Goal: Information Seeking & Learning: Learn about a topic

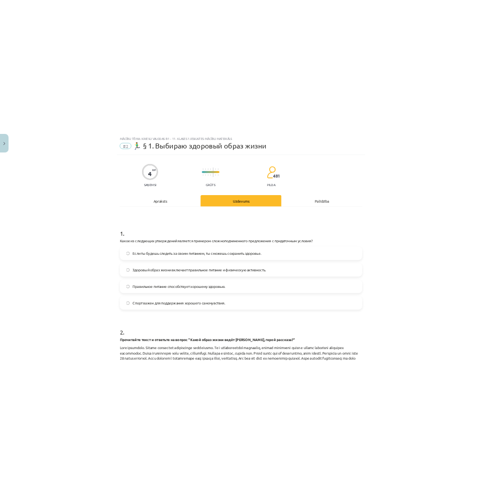
scroll to position [70, 0]
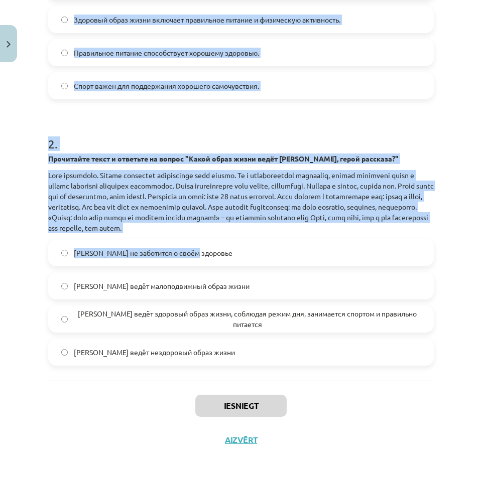
drag, startPoint x: 151, startPoint y: 169, endPoint x: 435, endPoint y: 260, distance: 298.3
click at [435, 260] on div "Mācību tēma: Krievu valodas b1 - 11. klases 1.ieskaites mācību materiāls #2 🏃‍♂…" at bounding box center [241, 241] width 482 height 482
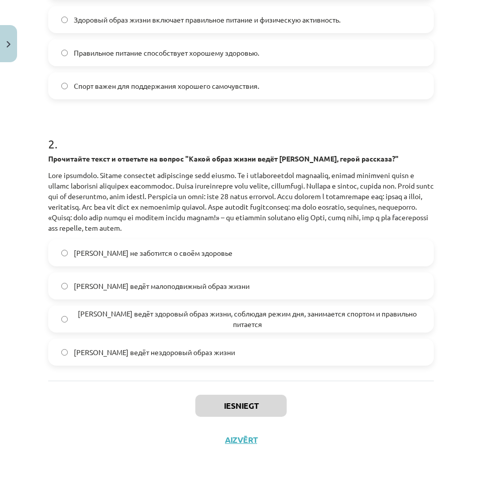
drag, startPoint x: 444, startPoint y: 271, endPoint x: 371, endPoint y: 241, distance: 79.0
click at [441, 269] on div "Mācību tēma: Krievu valodas b1 - 11. klases 1.ieskaites mācību materiāls #2 🏃‍♂…" at bounding box center [241, 241] width 482 height 482
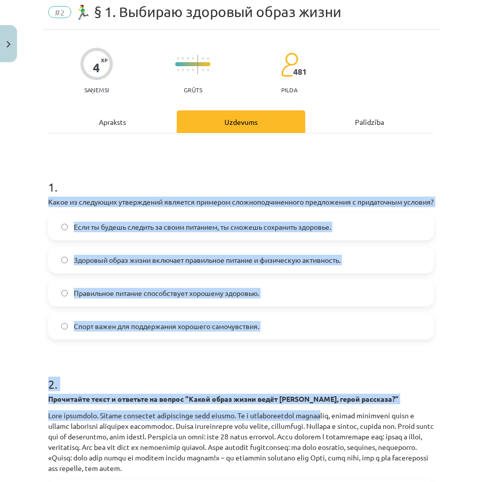
scroll to position [288, 0]
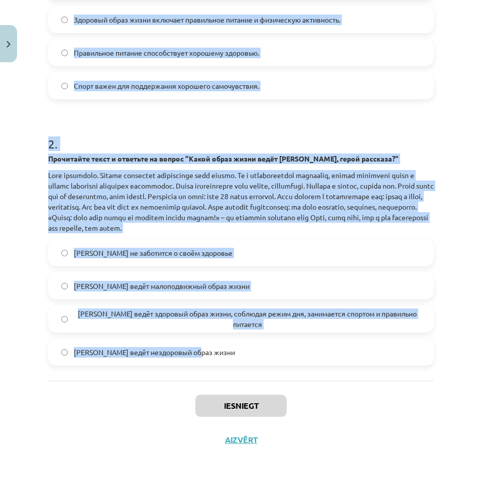
drag, startPoint x: 88, startPoint y: 206, endPoint x: 456, endPoint y: 359, distance: 398.4
click at [456, 359] on div "Mācību tēma: Krievu valodas b1 - 11. klases 1.ieskaites mācību materiāls #2 🏃‍♂…" at bounding box center [241, 241] width 482 height 482
click at [259, 175] on p at bounding box center [240, 201] width 385 height 63
copy form "Lorem ip dolorsita consectetur adipisci elitsedd eiusmodtemporincid utlaboreetd…"
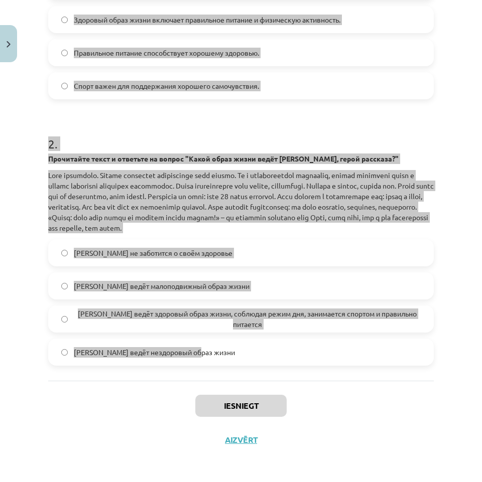
scroll to position [238, 0]
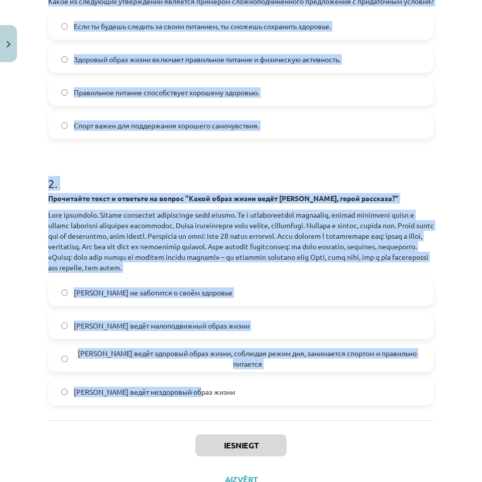
click at [0, 162] on div "Mācību tēma: Krievu valodas b1 - 11. klases 1.ieskaites mācību materiāls #2 🏃‍♂…" at bounding box center [241, 241] width 482 height 482
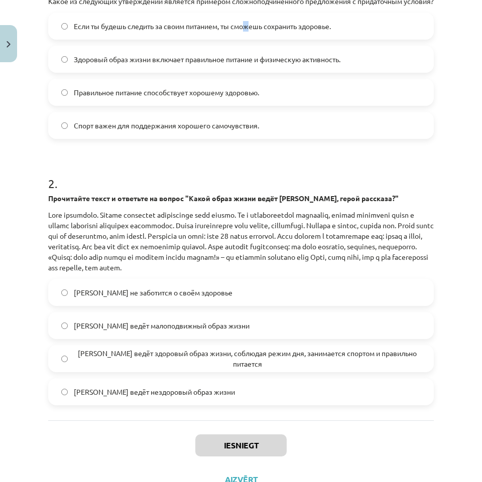
click at [249, 32] on span "Если ты будешь следить за своим питанием, ты сможешь сохранить здоровье." at bounding box center [202, 26] width 257 height 11
click at [344, 26] on label "Если ты будешь следить за своим питанием, ты сможешь сохранить здоровье." at bounding box center [240, 26] width 383 height 25
click at [351, 32] on label "Если ты будешь следить за своим питанием, ты сможешь сохранить здоровье." at bounding box center [240, 26] width 383 height 25
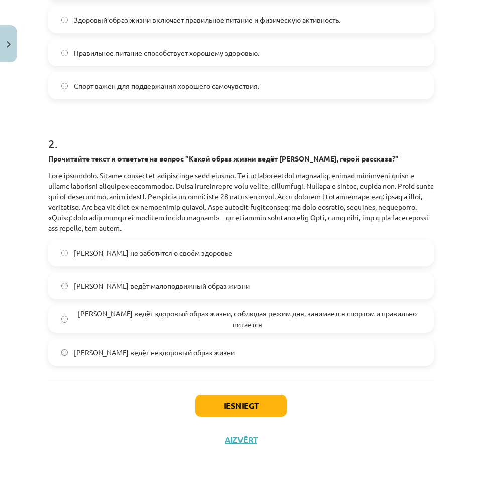
click at [334, 317] on span "[PERSON_NAME] ведёт здоровый образ жизни, соблюдая режим дня, занимается спорто…" at bounding box center [247, 319] width 347 height 21
click at [208, 408] on button "Iesniegt" at bounding box center [240, 406] width 91 height 22
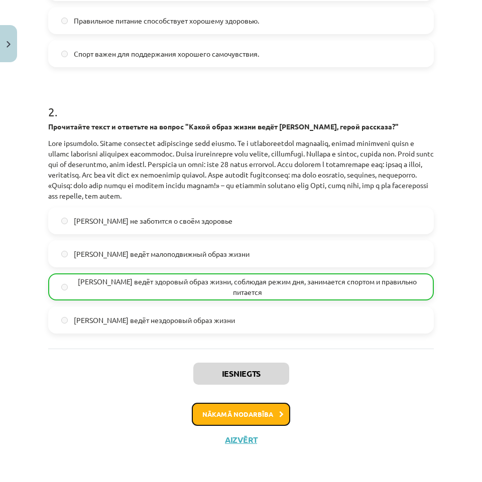
click at [257, 420] on button "Nākamā nodarbība" at bounding box center [241, 414] width 98 height 23
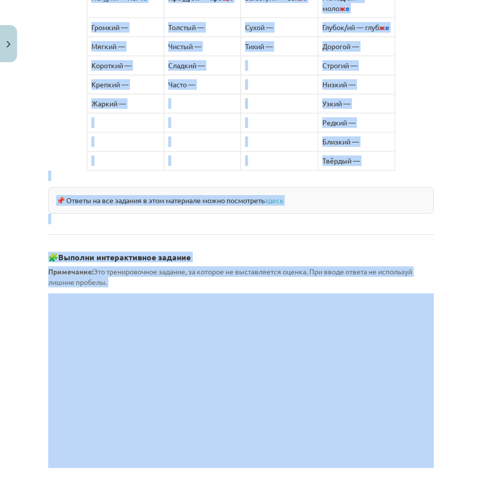
scroll to position [851, 0]
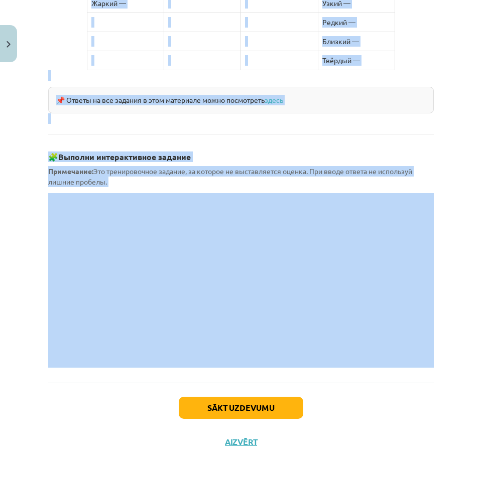
drag, startPoint x: 53, startPoint y: 187, endPoint x: 385, endPoint y: 362, distance: 376.2
copy div "Loremipsumd sitametconsec adipisc elit seddoeiusmodte i utlabor (Etdolore magna…"
click at [16, 260] on div "Mācību tēma: Krievu valodas b1 - 11. klases 1.ieskaites mācību materiāls #3 📖 §…" at bounding box center [241, 241] width 482 height 482
click at [21, 259] on div "Mācību tēma: Krievu valodas b1 - 11. klases 1.ieskaites mācību materiāls #3 📖 §…" at bounding box center [241, 241] width 482 height 482
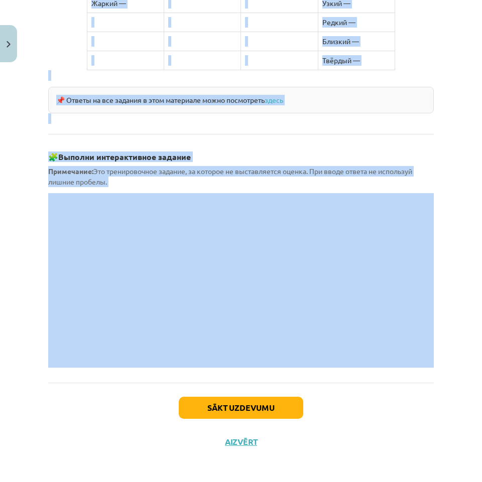
click at [442, 84] on div "Mācību tēma: Krievu valodas b1 - 11. klases 1.ieskaites mācību materiāls #3 📖 §…" at bounding box center [241, 241] width 482 height 482
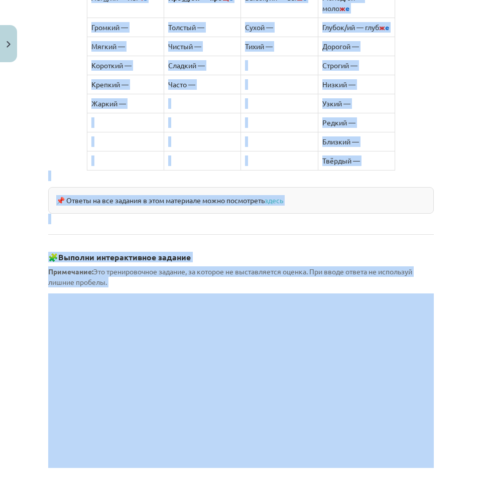
click at [437, 106] on div "Mācību tēma: Krievu valodas b1 - 11. klases 1.ieskaites mācību materiāls #3 📖 §…" at bounding box center [241, 241] width 482 height 482
drag, startPoint x: 87, startPoint y: 117, endPoint x: 70, endPoint y: 119, distance: 17.1
click at [87, 118] on td at bounding box center [125, 122] width 77 height 19
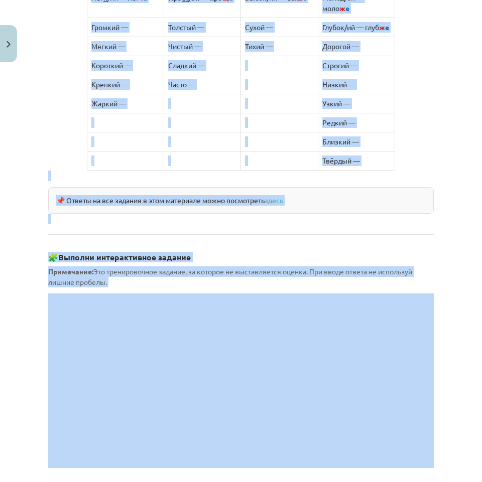
scroll to position [400, 0]
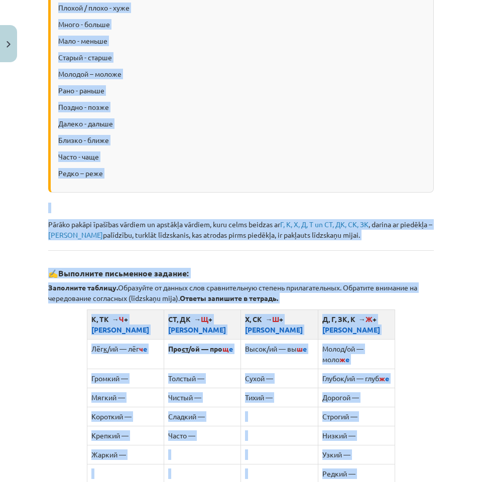
drag, startPoint x: 24, startPoint y: 80, endPoint x: 29, endPoint y: 81, distance: 5.6
click at [24, 81] on div "Mācību tēma: Krievu valodas b1 - 11. klases 1.ieskaites mācību materiāls #3 📖 §…" at bounding box center [241, 241] width 482 height 482
click at [163, 85] on p "Рано - раньше" at bounding box center [241, 90] width 367 height 11
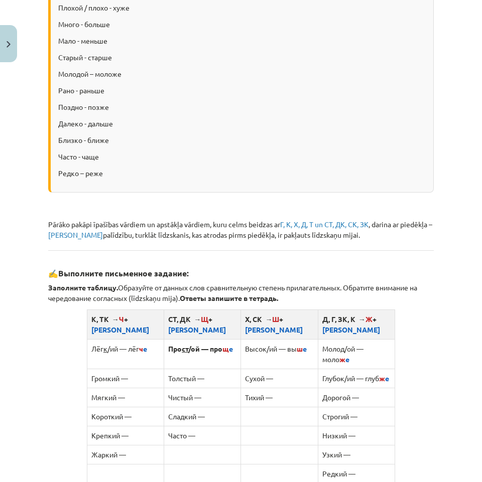
click at [173, 85] on p "Рано - раньше" at bounding box center [241, 90] width 367 height 11
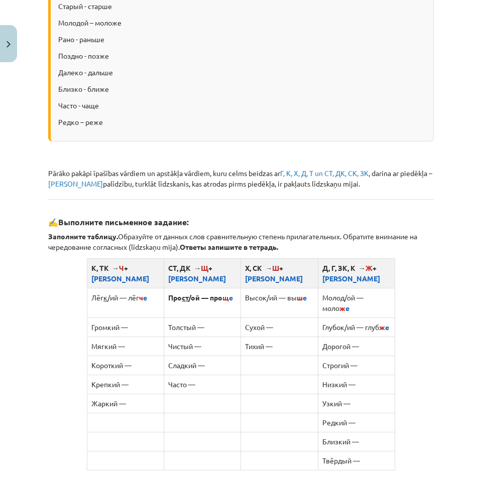
scroll to position [551, 0]
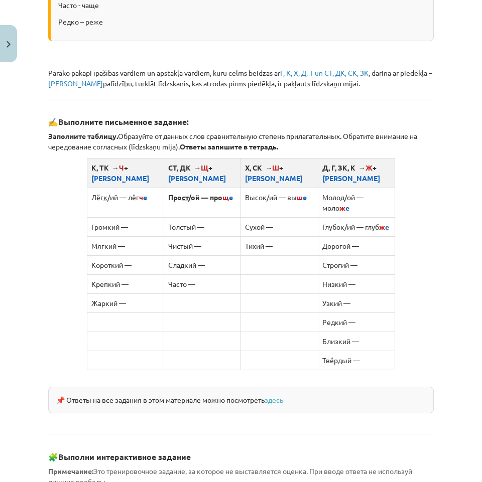
click at [267, 278] on td at bounding box center [279, 283] width 77 height 19
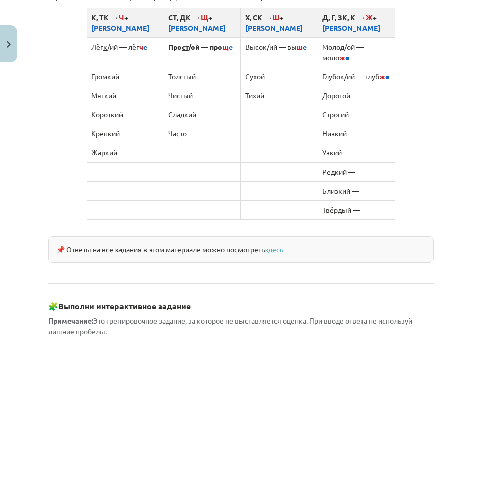
scroll to position [852, 0]
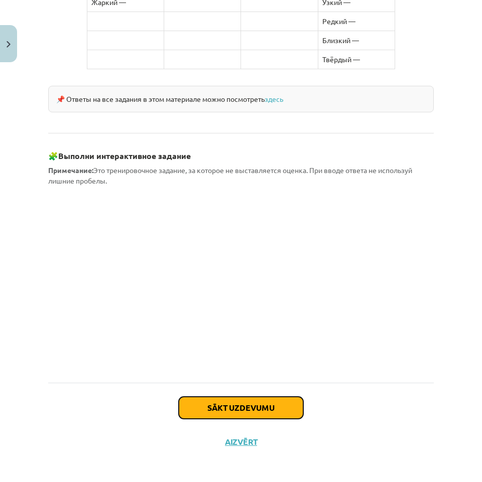
click at [294, 402] on button "Sākt uzdevumu" at bounding box center [241, 408] width 124 height 22
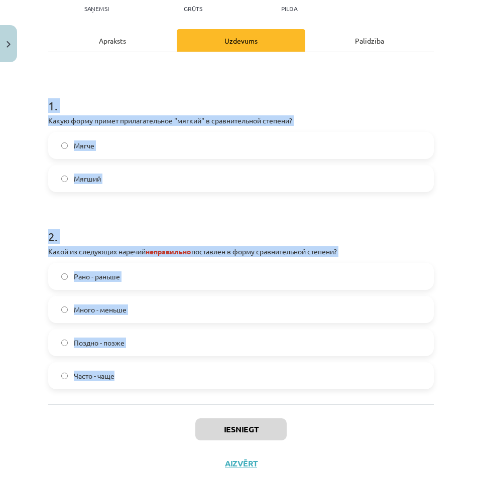
scroll to position [174, 0]
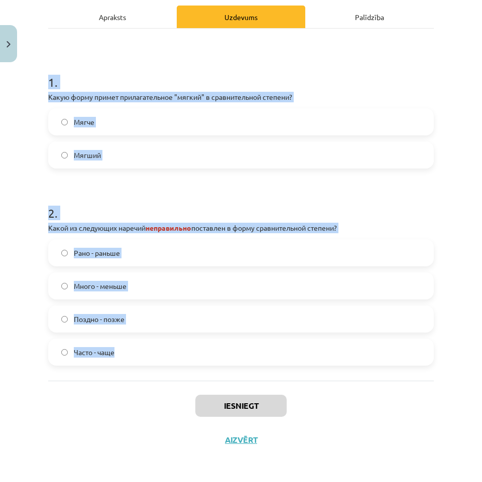
drag, startPoint x: 43, startPoint y: 265, endPoint x: 435, endPoint y: 368, distance: 405.0
click at [435, 368] on div "Mācību tēma: Krievu valodas b1 - 11. klases 1.ieskaites mācību materiāls #3 📖 §…" at bounding box center [241, 241] width 482 height 482
copy form "1 . Какую форму примет прилагательное "мягкий" в сравнительной степени? Мягче М…"
click at [163, 117] on label "Мягче" at bounding box center [240, 121] width 383 height 25
click at [7, 268] on div "Mācību tēma: Krievu valodas b1 - 11. klases 1.ieskaites mācību materiāls #3 📖 §…" at bounding box center [241, 241] width 482 height 482
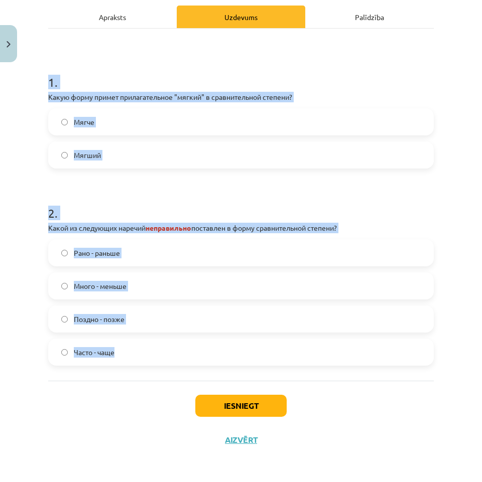
click at [20, 278] on div "Mācību tēma: Krievu valodas b1 - 11. klases 1.ieskaites mācību materiāls #3 📖 §…" at bounding box center [241, 241] width 482 height 482
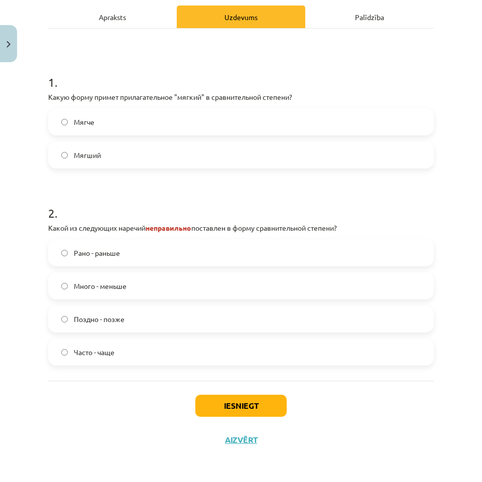
click at [186, 286] on label "Много - меньше" at bounding box center [240, 285] width 383 height 25
click at [273, 406] on button "Iesniegt" at bounding box center [240, 406] width 91 height 22
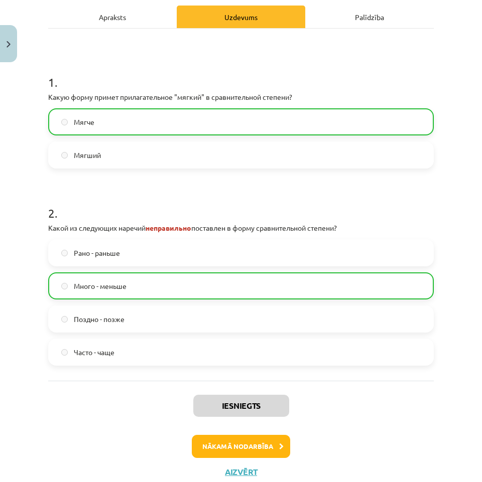
click at [245, 461] on div "Iesniegts Nākamā nodarbība Aizvērt" at bounding box center [240, 432] width 385 height 102
click at [246, 445] on button "Nākamā nodarbība" at bounding box center [241, 446] width 98 height 23
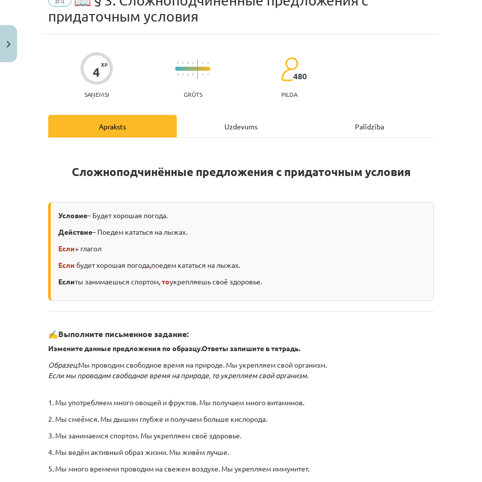
scroll to position [0, 0]
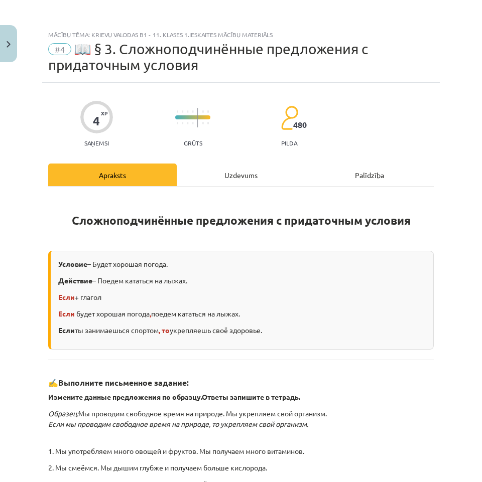
click at [221, 177] on div "Uzdevums" at bounding box center [241, 175] width 128 height 23
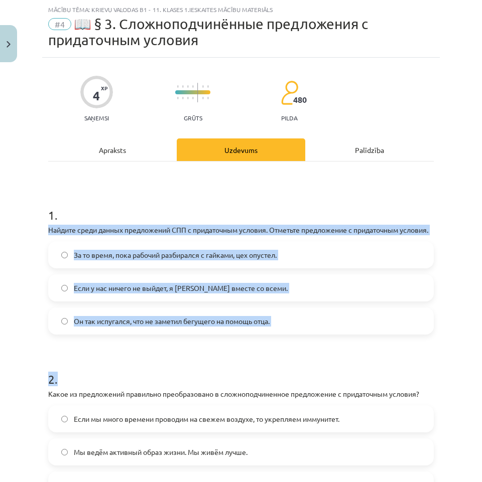
scroll to position [169, 0]
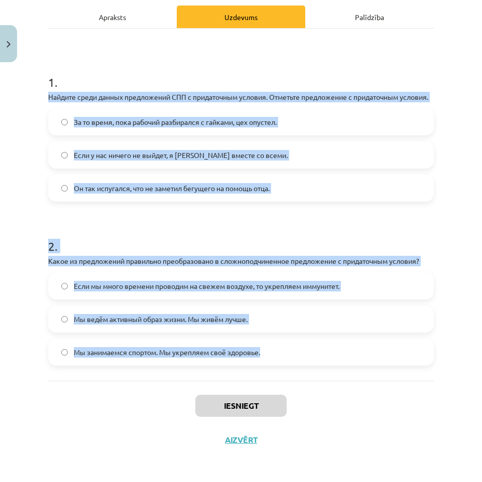
drag, startPoint x: 22, startPoint y: 224, endPoint x: 269, endPoint y: 368, distance: 285.8
click at [269, 368] on div "Mācību tēma: Krievu valodas b1 - 11. klases 1.ieskaites mācību materiāls #4 📖 §…" at bounding box center [241, 241] width 482 height 482
copy form "Найдите среди данных предложений СПП с придаточным условия. Отметьте предложени…"
click at [1, 183] on div "Mācību tēma: Krievu valodas b1 - 11. klases 1.ieskaites mācību materiāls #4 📖 §…" at bounding box center [241, 241] width 482 height 482
click at [11, 191] on div "Mācību tēma: Krievu valodas b1 - 11. klases 1.ieskaites mācību materiāls #4 📖 §…" at bounding box center [241, 241] width 482 height 482
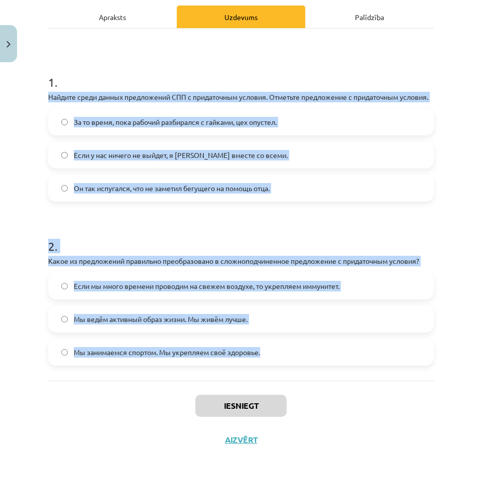
click at [305, 154] on label "Если у нас ничего не выйдет, я [PERSON_NAME] вместе со всеми." at bounding box center [240, 154] width 383 height 25
click at [391, 286] on label "Если мы много времени проводим на свежем воздухе, то укрепляем иммунитет." at bounding box center [240, 285] width 383 height 25
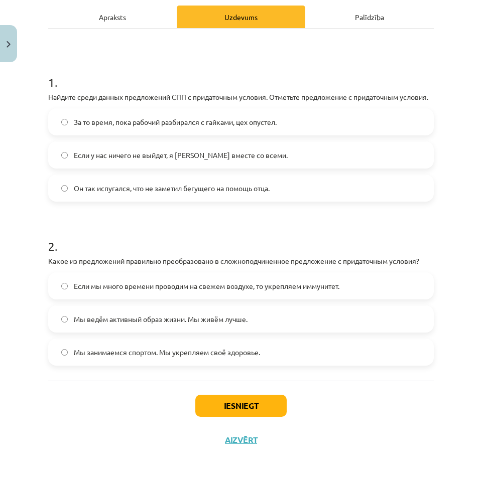
click at [361, 288] on label "Если мы много времени проводим на свежем воздухе, то укрепляем иммунитет." at bounding box center [240, 285] width 383 height 25
click at [258, 403] on button "Iesniegt" at bounding box center [240, 406] width 91 height 22
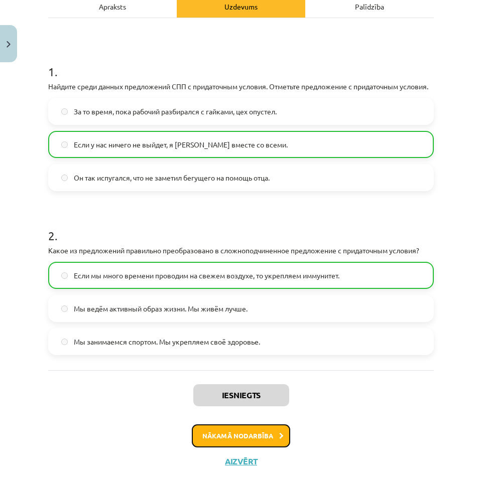
click at [252, 445] on button "Nākamā nodarbība" at bounding box center [241, 435] width 98 height 23
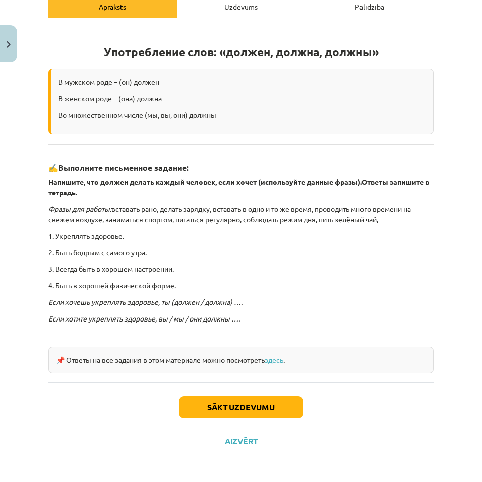
scroll to position [25, 0]
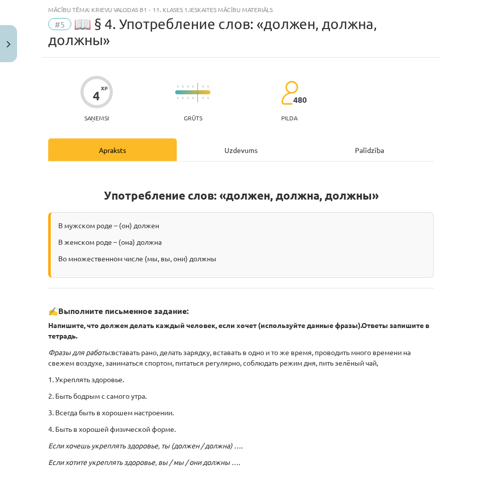
click at [222, 140] on div "Uzdevums" at bounding box center [241, 149] width 128 height 23
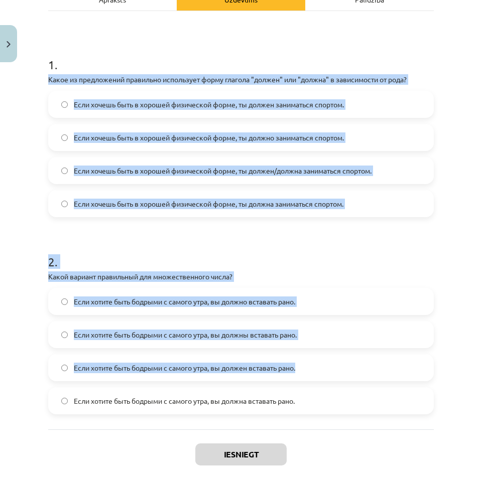
scroll to position [224, 0]
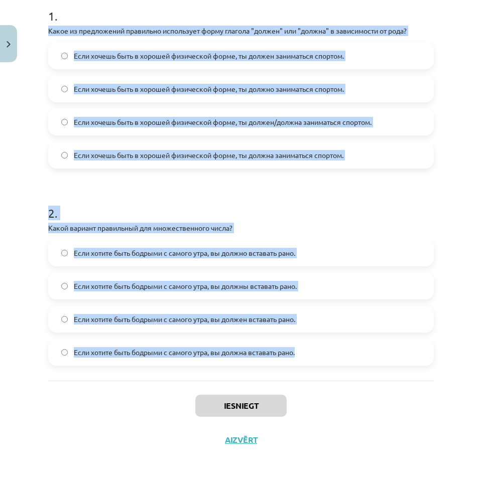
drag, startPoint x: 40, startPoint y: 234, endPoint x: 355, endPoint y: 336, distance: 331.2
click at [355, 336] on div "Mācību tēma: Krievu valodas b1 - 11. klases 1.ieskaites mācību materiāls #5 📖 §…" at bounding box center [241, 241] width 482 height 482
copy form "Lorem ip dolorsitame consectet adipiscing elits doeiusm "tempor" inc "utlabo" e…"
click at [39, 283] on div "Mācību tēma: Krievu valodas b1 - 11. klases 1.ieskaites mācību materiāls #5 📖 §…" at bounding box center [241, 241] width 482 height 482
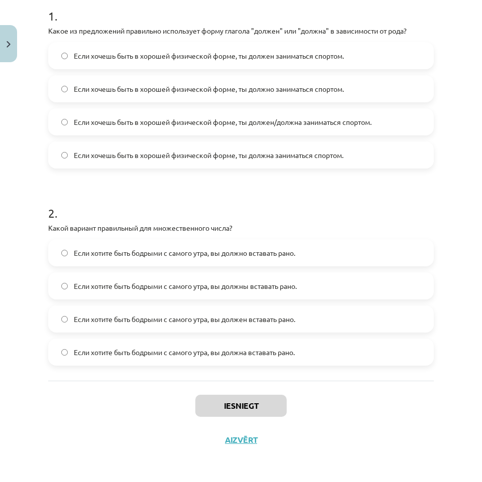
scroll to position [174, 0]
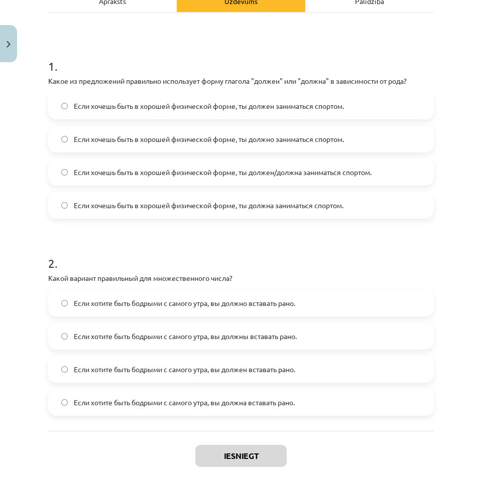
click at [378, 163] on label "Если хочешь быть в хорошей физической форме, ты должен/должна заниматься спорто…" at bounding box center [240, 172] width 383 height 25
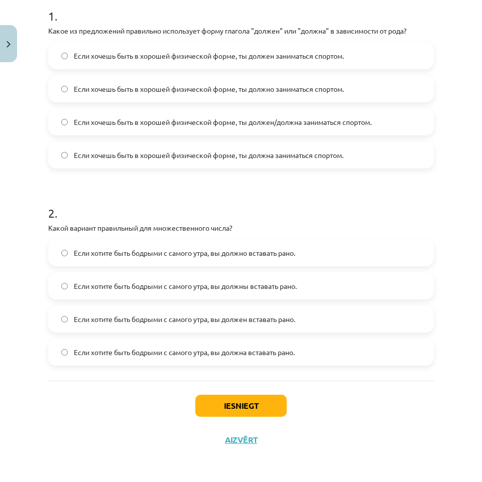
drag, startPoint x: 344, startPoint y: 284, endPoint x: 340, endPoint y: 290, distance: 6.4
click at [344, 286] on label "Если хотите быть бодрыми с самого утра, вы должны вставать рано." at bounding box center [240, 285] width 383 height 25
click at [262, 411] on button "Iesniegt" at bounding box center [240, 406] width 91 height 22
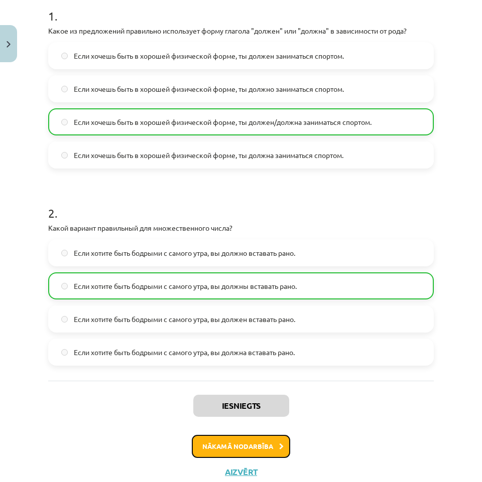
click at [272, 446] on button "Nākamā nodarbība" at bounding box center [241, 446] width 98 height 23
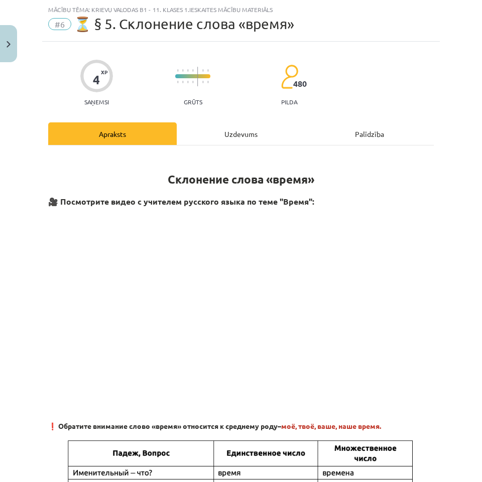
scroll to position [0, 0]
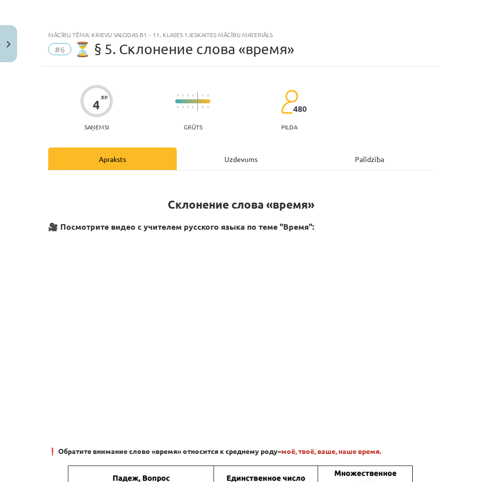
click at [243, 153] on div "Uzdevums" at bounding box center [241, 159] width 128 height 23
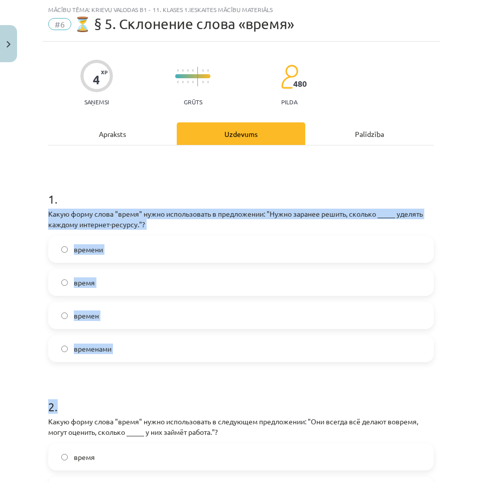
scroll to position [229, 0]
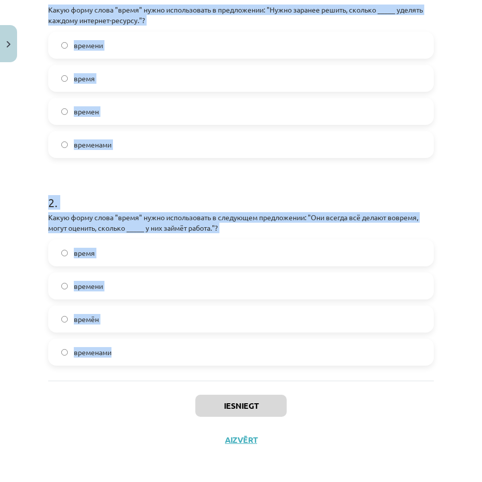
drag, startPoint x: 11, startPoint y: 205, endPoint x: 349, endPoint y: 345, distance: 365.8
click at [349, 345] on div "Mācību tēma: Krievu valodas b1 - 11. klases 1.ieskaites mācību materiāls #6 ⏳ §…" at bounding box center [241, 241] width 482 height 482
copy form "Какую форму слова "время" нужно использовать в предложении: "Нужно заранее реши…"
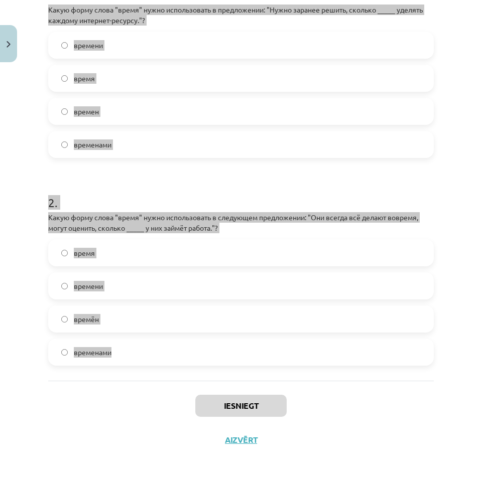
scroll to position [129, 0]
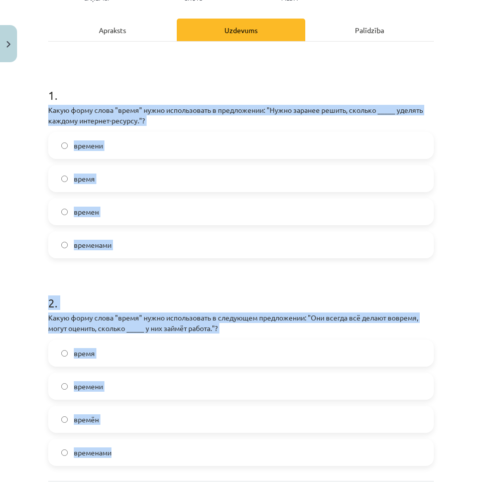
click at [204, 152] on label "времени" at bounding box center [240, 145] width 383 height 25
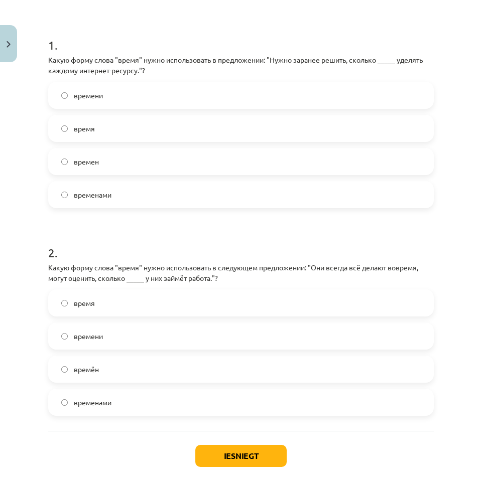
scroll to position [229, 0]
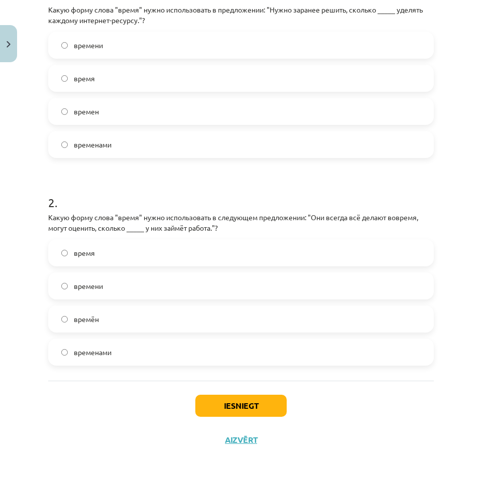
click at [158, 291] on label "времени" at bounding box center [240, 285] width 383 height 25
click at [216, 415] on button "Iesniegt" at bounding box center [240, 406] width 91 height 22
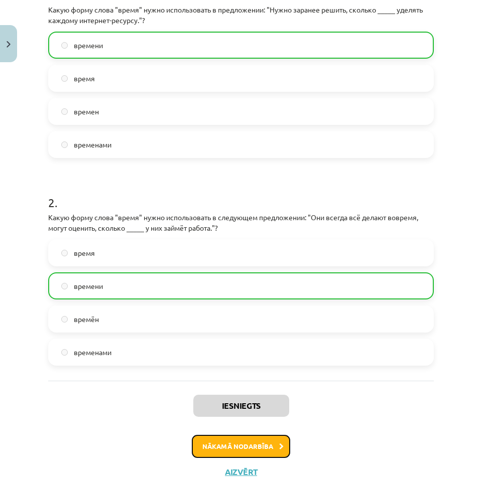
click at [258, 450] on button "Nākamā nodarbība" at bounding box center [241, 446] width 98 height 23
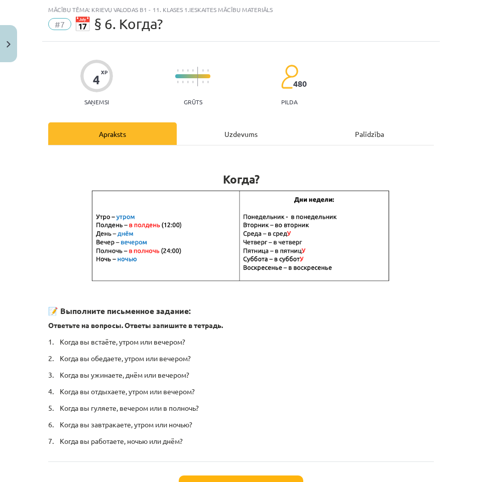
click at [249, 137] on div "Uzdevums" at bounding box center [241, 133] width 128 height 23
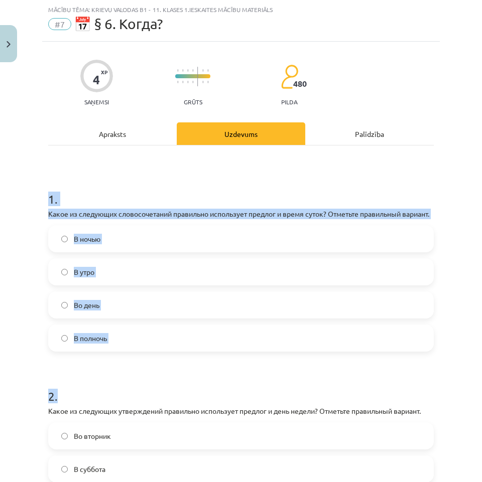
scroll to position [229, 0]
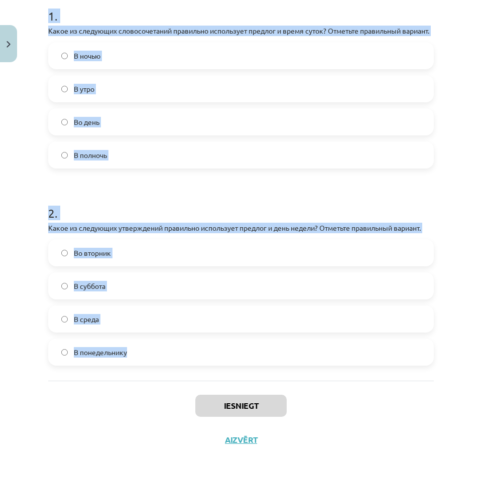
drag, startPoint x: 25, startPoint y: 202, endPoint x: 332, endPoint y: 347, distance: 339.6
click at [332, 347] on div "Mācību tēma: Krievu valodas b1 - 11. klases 1.ieskaites mācību materiāls #7 📅 §…" at bounding box center [241, 241] width 482 height 482
copy form "1 . Какое из следующих словосочетаний правильно использует предлог и время суто…"
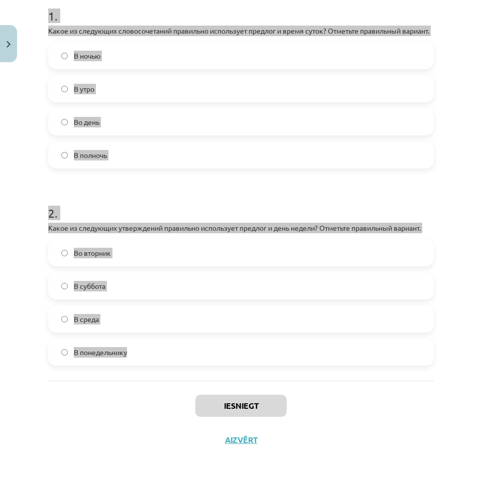
scroll to position [129, 0]
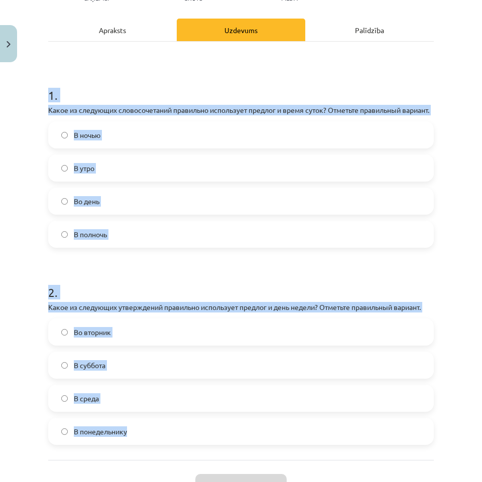
click at [25, 222] on div "Mācību tēma: Krievu valodas b1 - 11. klases 1.ieskaites mācību materiāls #7 📅 §…" at bounding box center [241, 241] width 482 height 482
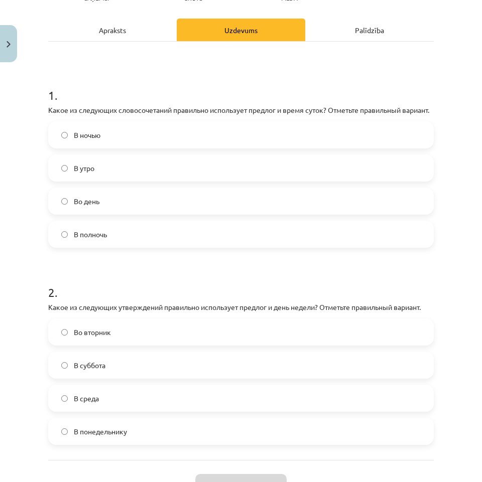
click at [168, 245] on label "В полночь" at bounding box center [240, 234] width 383 height 25
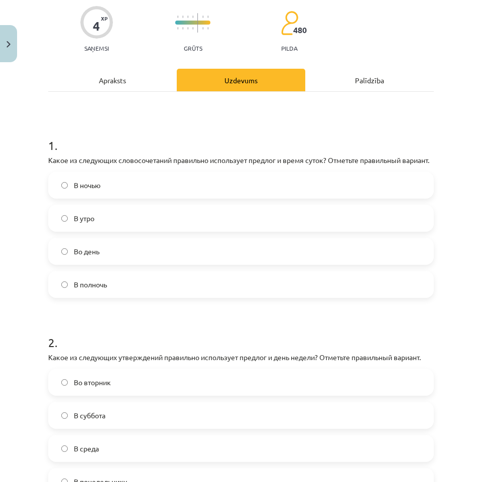
scroll to position [179, 0]
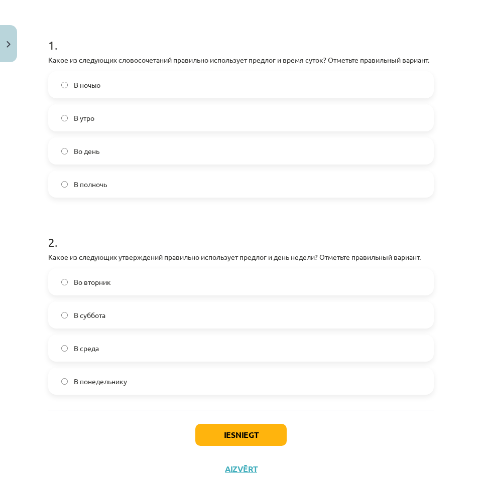
click at [166, 295] on label "Во вторник" at bounding box center [240, 281] width 383 height 25
click at [254, 446] on button "Iesniegt" at bounding box center [240, 435] width 91 height 22
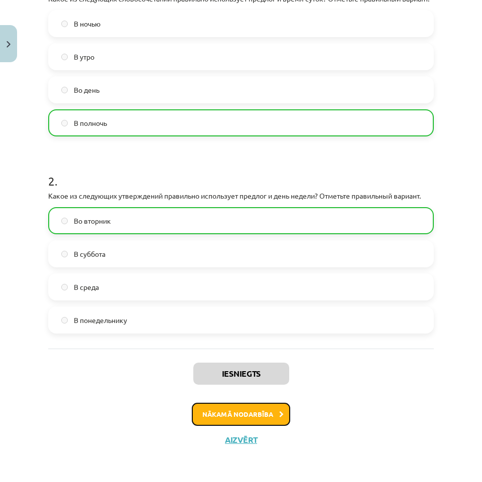
click at [267, 420] on button "Nākamā nodarbība" at bounding box center [241, 414] width 98 height 23
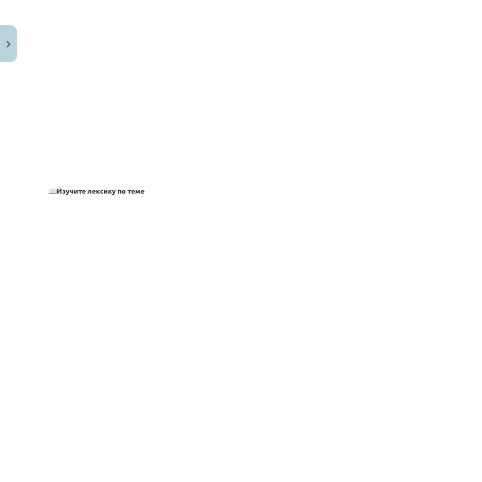
scroll to position [25, 0]
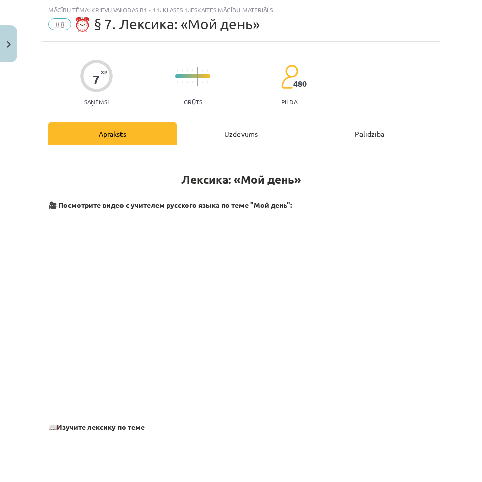
click at [235, 138] on div "Uzdevums" at bounding box center [241, 133] width 128 height 23
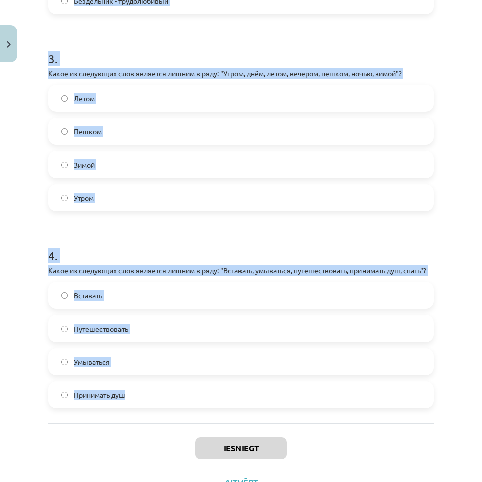
scroll to position [580, 0]
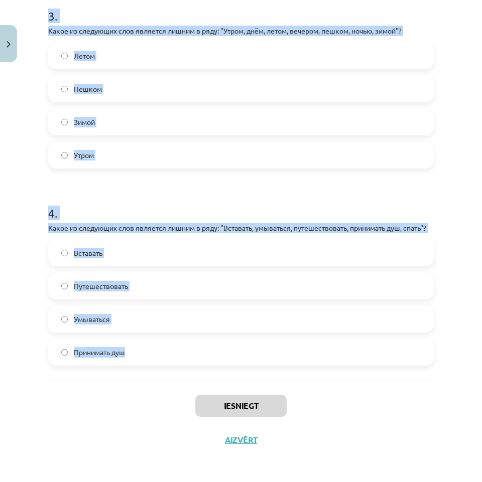
drag, startPoint x: 4, startPoint y: 199, endPoint x: 314, endPoint y: 331, distance: 337.0
click at [314, 333] on div "Mācību tēma: Krievu valodas b1 - 11. klases 1.ieskaites mācību materiāls #8 ⏰ §…" at bounding box center [241, 241] width 482 height 482
copy form "1 . Какие из следующих пар слов являются антонимами? Все вышеперечисленные Рано…"
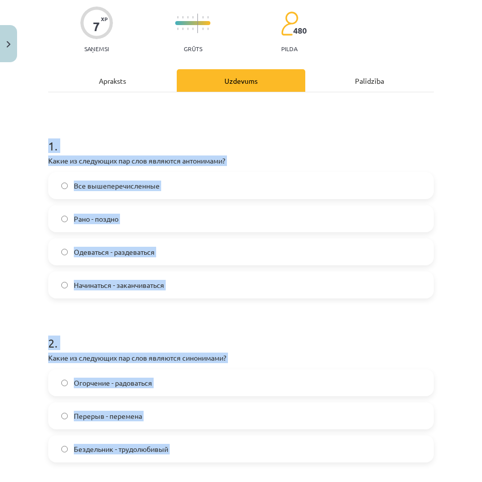
scroll to position [28, 0]
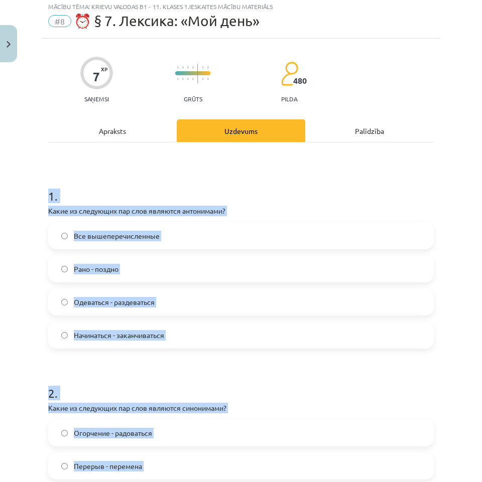
click at [23, 238] on div "Mācību tēma: Krievu valodas b1 - 11. klases 1.ieskaites mācību materiāls #8 ⏰ §…" at bounding box center [241, 241] width 482 height 482
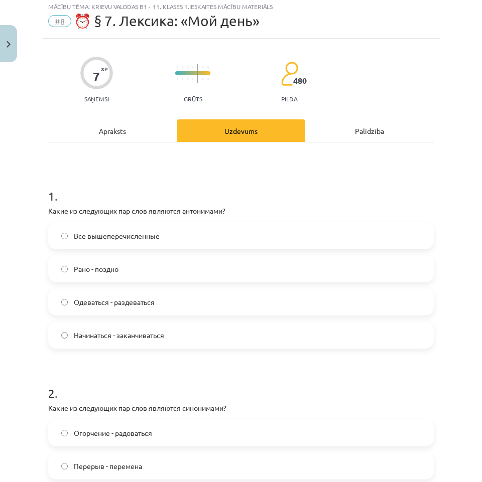
click at [201, 232] on label "Все вышеперечисленные" at bounding box center [240, 235] width 383 height 25
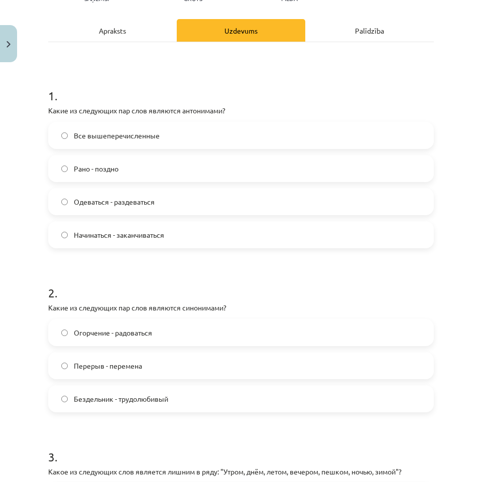
scroll to position [179, 0]
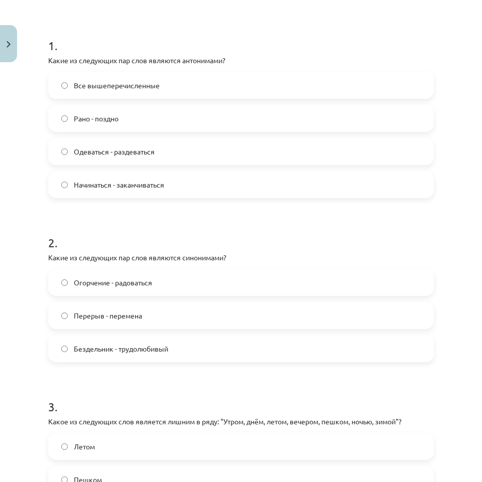
click at [179, 314] on label "Перерыв - перемена" at bounding box center [240, 315] width 383 height 25
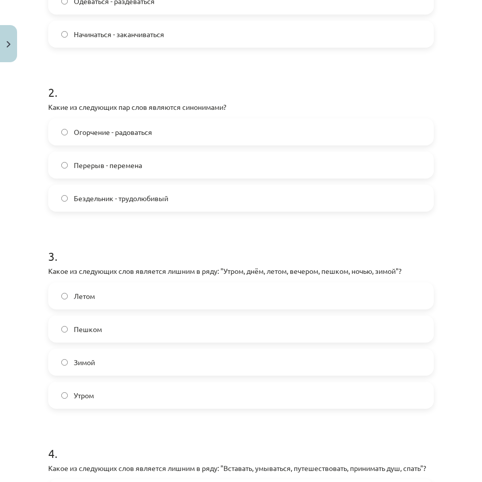
scroll to position [379, 0]
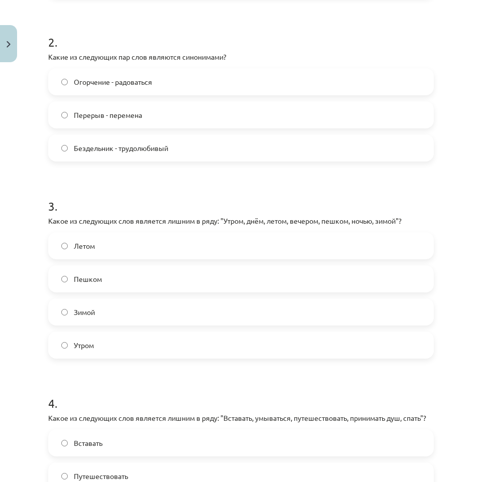
click at [138, 281] on label "Пешком" at bounding box center [240, 278] width 383 height 25
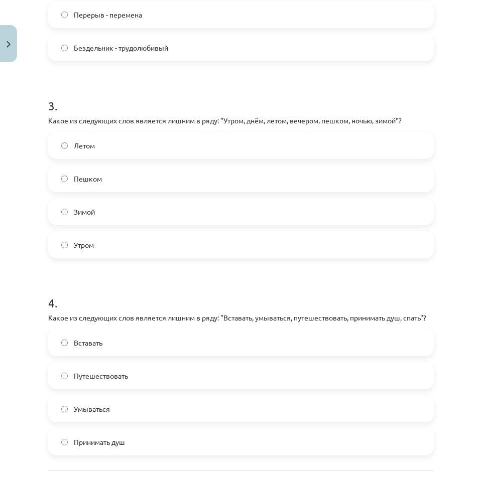
scroll to position [580, 0]
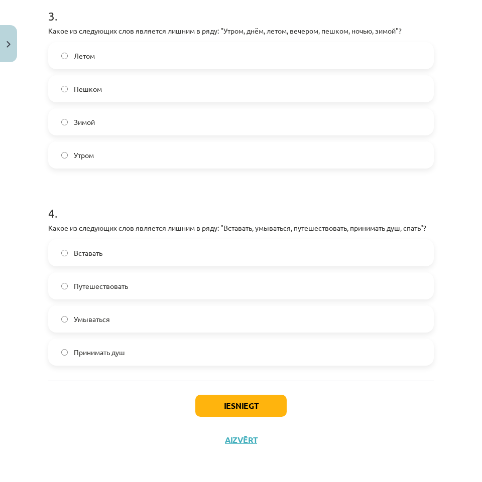
click at [153, 289] on label "Путешествовать" at bounding box center [240, 285] width 383 height 25
click at [252, 399] on button "Iesniegt" at bounding box center [240, 406] width 91 height 22
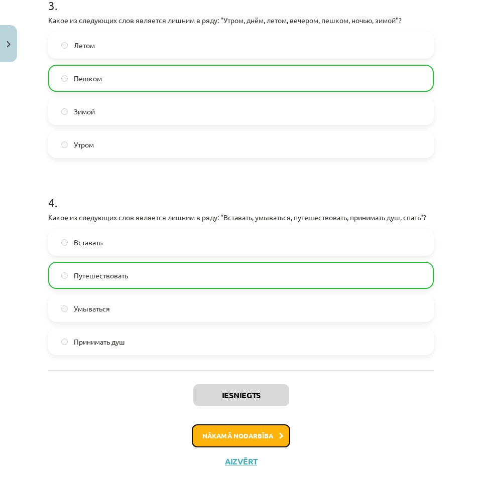
click at [259, 448] on button "Nākamā nodarbība" at bounding box center [241, 435] width 98 height 23
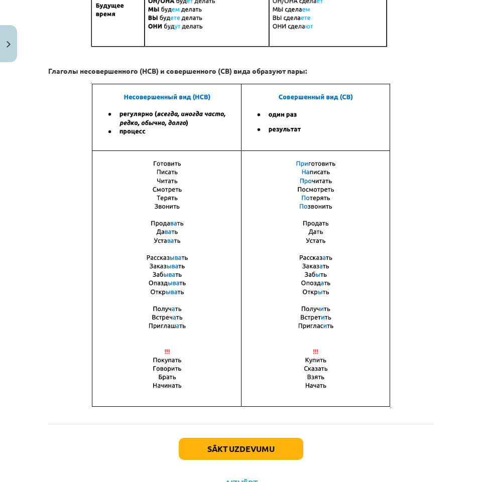
scroll to position [25, 0]
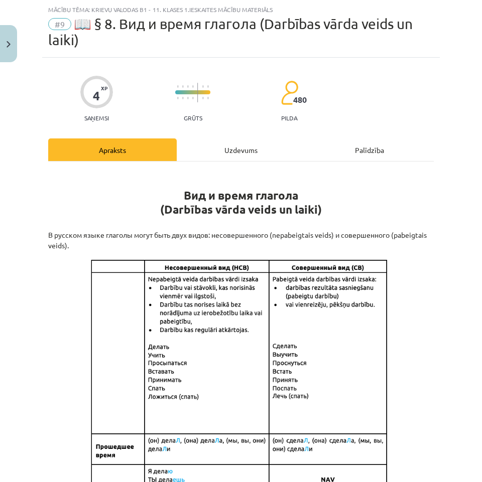
click at [264, 150] on div "Uzdevums" at bounding box center [241, 149] width 128 height 23
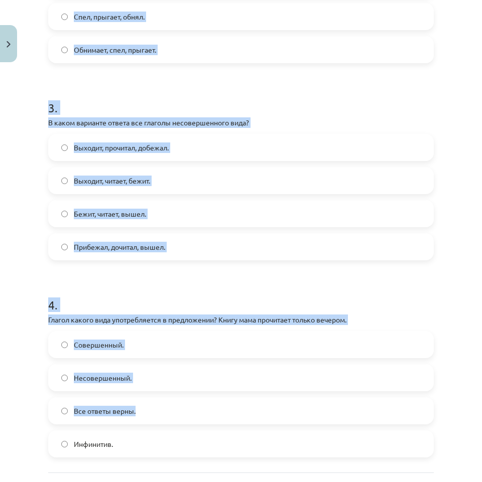
scroll to position [619, 0]
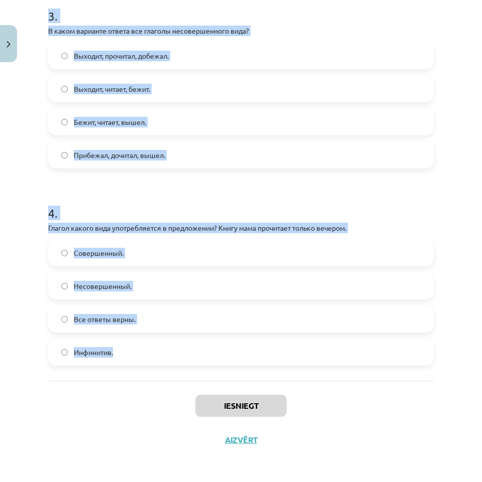
drag, startPoint x: 35, startPoint y: 231, endPoint x: 307, endPoint y: 346, distance: 295.9
click at [307, 346] on div "Mācību tēma: Krievu valodas b1 - 11. klases 1.ieskaites mācību materiāls #9 📖 §…" at bounding box center [241, 241] width 482 height 482
copy form "Loremi dolors amet consecteturad e seddoeiusmo? Temp incid utlabo e dolor magna…"
click at [1, 199] on div "Mācību tēma: Krievu valodas b1 - 11. klases 1.ieskaites mācību materiāls #9 📖 §…" at bounding box center [241, 241] width 482 height 482
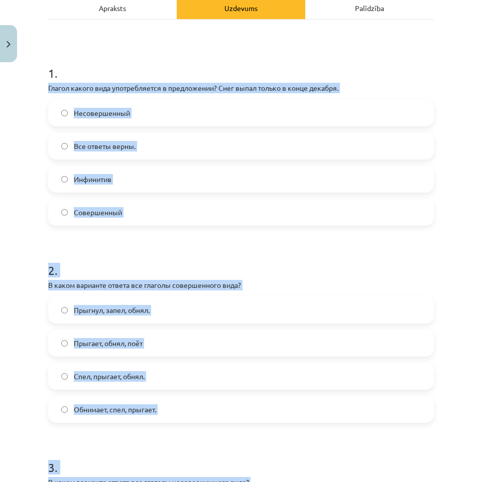
scroll to position [117, 0]
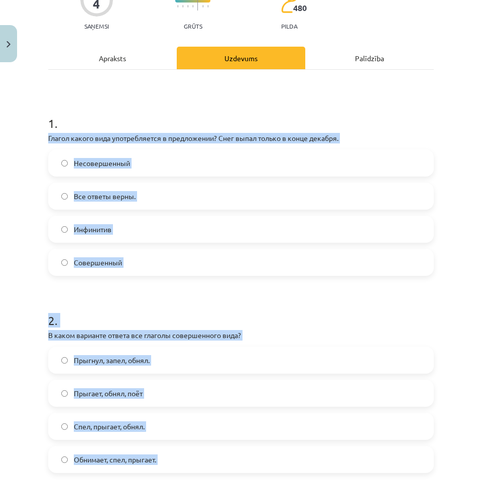
click at [1, 175] on div "Mācību tēma: Krievu valodas b1 - 11. klases 1.ieskaites mācību materiāls #9 📖 §…" at bounding box center [241, 241] width 482 height 482
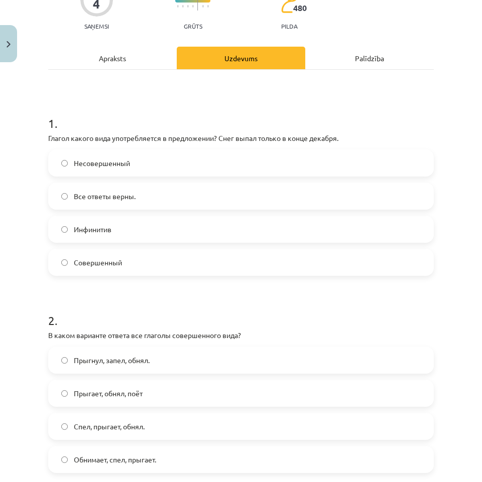
click at [148, 260] on label "Совершенный" at bounding box center [240, 262] width 383 height 25
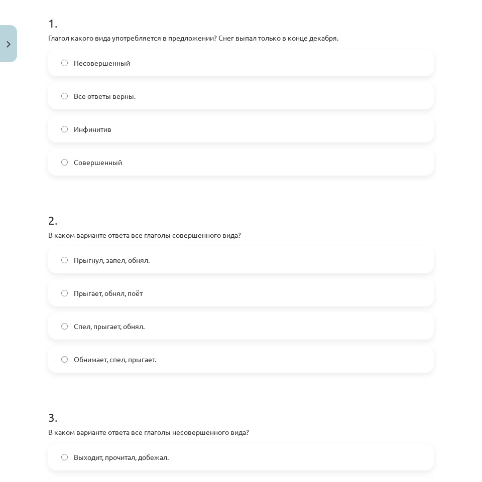
scroll to position [267, 0]
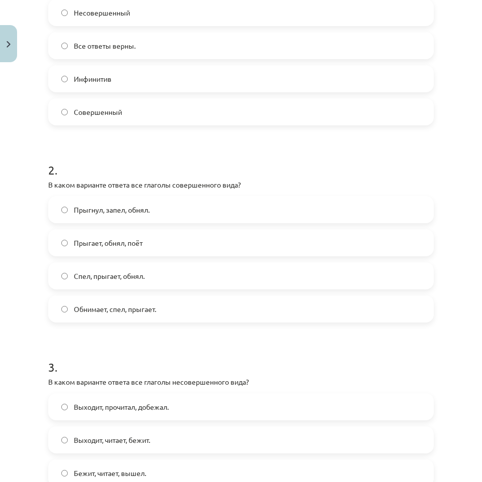
click at [199, 279] on label "Спел, прыгает, обнял." at bounding box center [240, 275] width 383 height 25
click at [158, 249] on label "Прыгает, обнял, поёт" at bounding box center [240, 242] width 383 height 25
click at [86, 216] on label "Прыгнул, запел, обнял." at bounding box center [240, 209] width 383 height 25
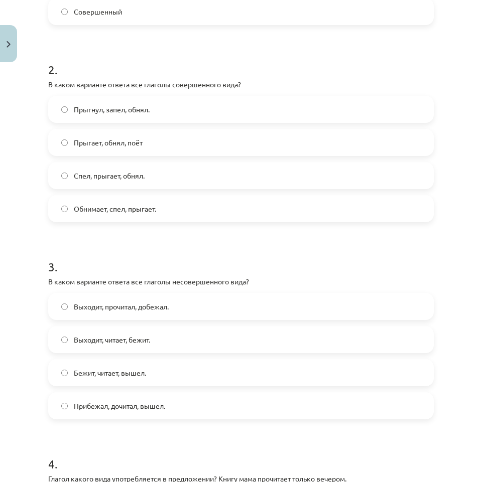
scroll to position [418, 0]
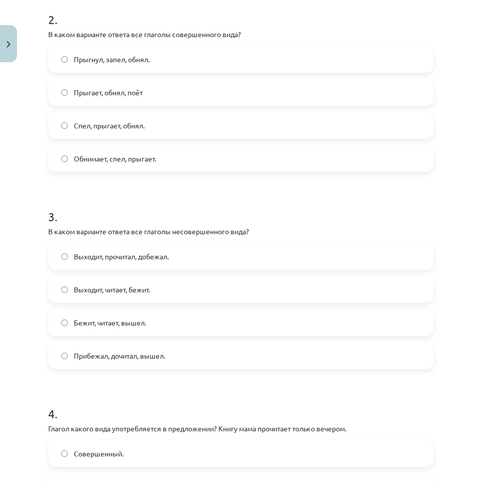
click at [156, 290] on label "Выходит, читает, бежит." at bounding box center [240, 289] width 383 height 25
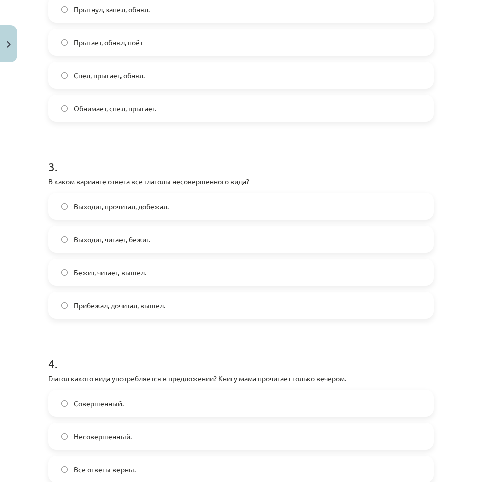
scroll to position [568, 0]
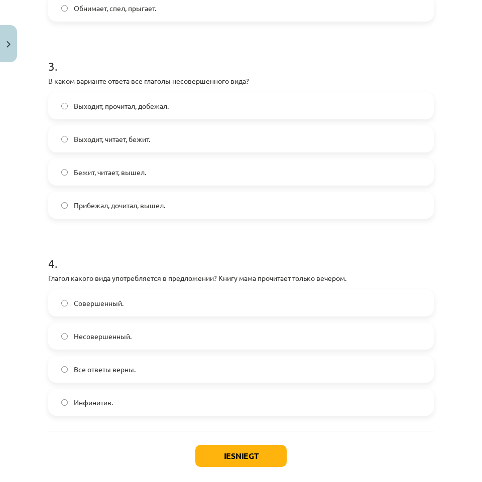
click at [125, 307] on label "Совершенный." at bounding box center [240, 303] width 383 height 25
click at [262, 448] on button "Iesniegt" at bounding box center [240, 456] width 91 height 22
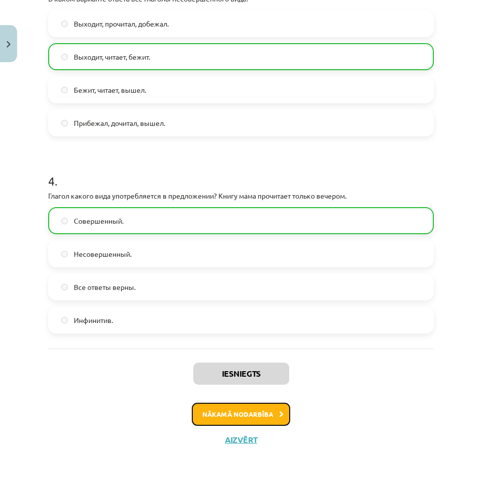
click at [261, 415] on button "Nākamā nodarbība" at bounding box center [241, 414] width 98 height 23
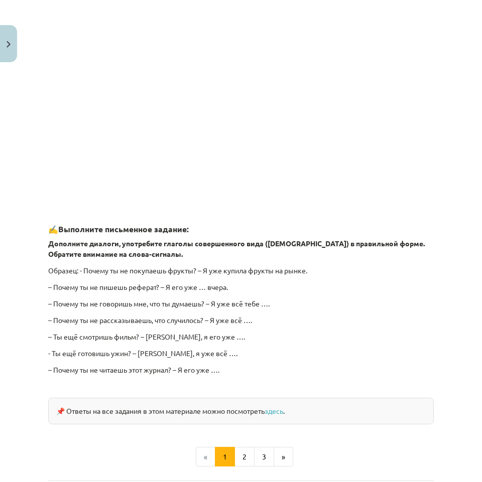
scroll to position [25, 0]
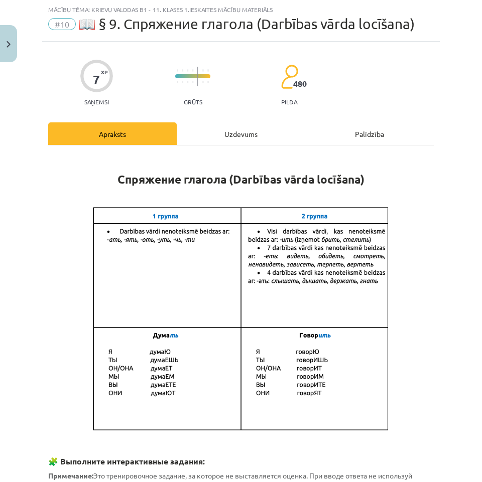
click at [229, 138] on div "Uzdevums" at bounding box center [241, 133] width 128 height 23
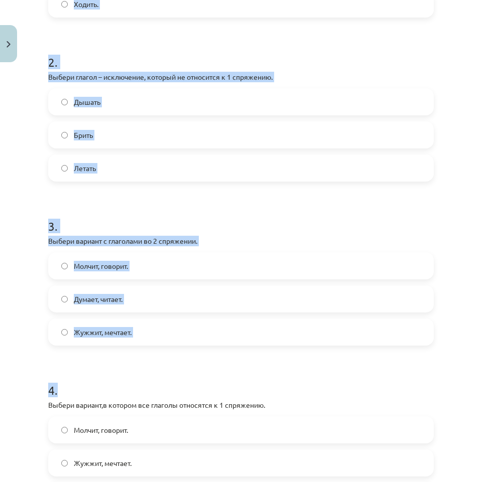
scroll to position [470, 0]
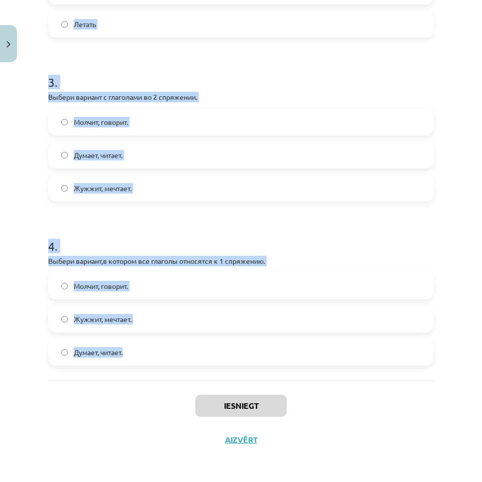
drag, startPoint x: 31, startPoint y: 211, endPoint x: 349, endPoint y: 351, distance: 348.2
click at [349, 351] on div "Mācību tēma: Krievu valodas b1 - 11. klases 1.ieskaites mācību materiāls #10 📖 …" at bounding box center [241, 241] width 482 height 482
copy form "Выбери глагол – исключение, который не относится ко 2 спряжению. Чинить Стелить…"
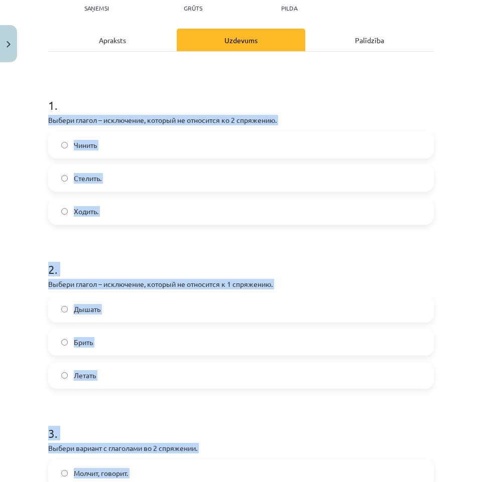
scroll to position [0, 0]
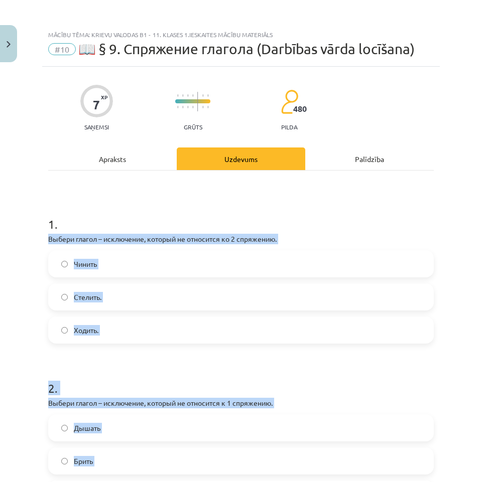
click at [17, 246] on div "Mācību tēma: Krievu valodas b1 - 11. klases 1.ieskaites mācību materiāls #10 📖 …" at bounding box center [241, 241] width 482 height 482
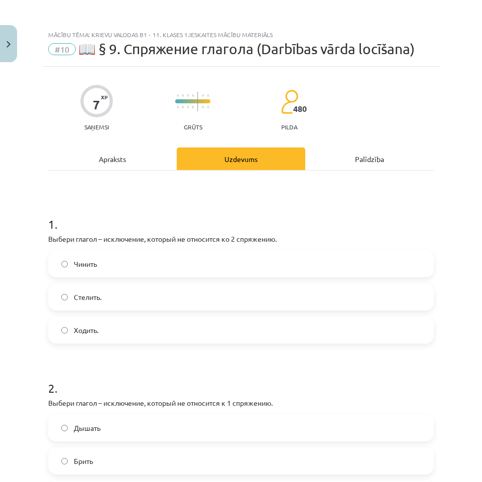
drag, startPoint x: 99, startPoint y: 265, endPoint x: 101, endPoint y: 279, distance: 13.8
click at [99, 268] on label "Чинить" at bounding box center [240, 263] width 383 height 25
click at [106, 300] on label "Стелить." at bounding box center [240, 296] width 383 height 25
click at [122, 334] on label "Ходить." at bounding box center [240, 330] width 383 height 25
click at [104, 275] on label "Чинить" at bounding box center [240, 263] width 383 height 25
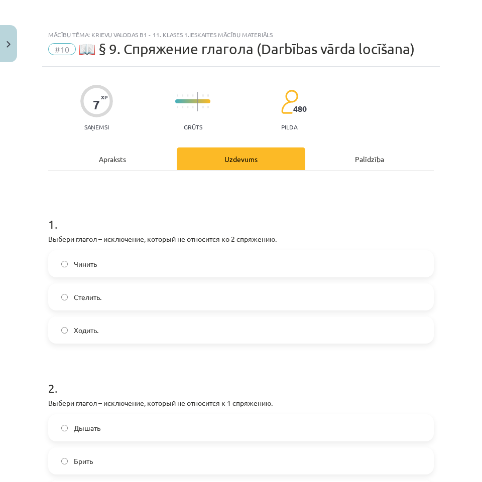
click at [121, 330] on label "Ходить." at bounding box center [240, 330] width 383 height 25
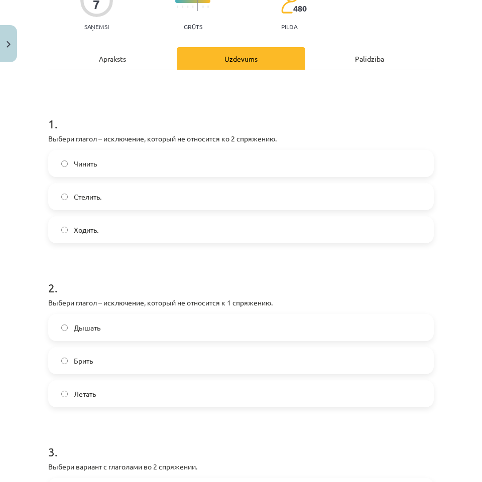
scroll to position [201, 0]
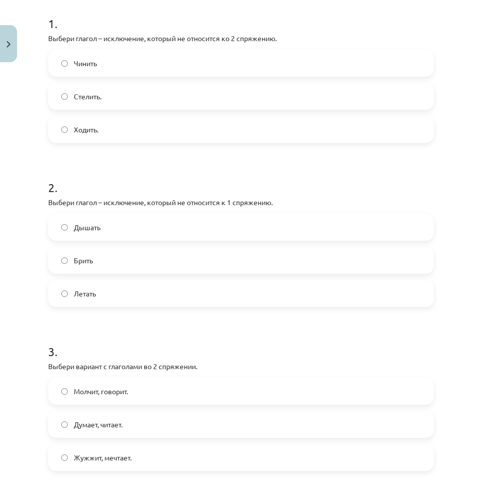
click at [107, 290] on label "Летать" at bounding box center [240, 293] width 383 height 25
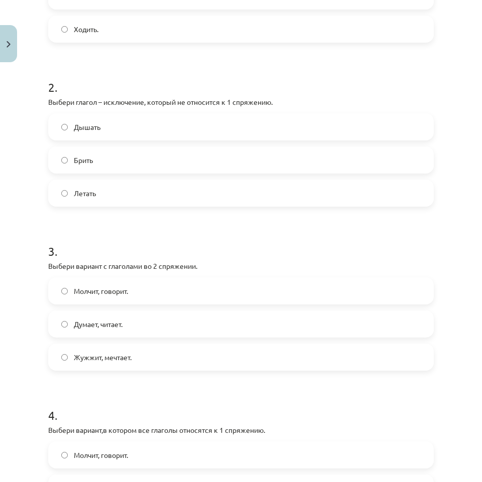
scroll to position [351, 0]
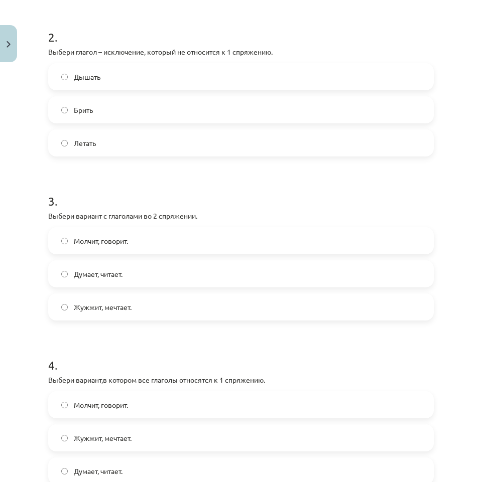
click at [87, 245] on span "Молчит, говорит." at bounding box center [101, 241] width 54 height 11
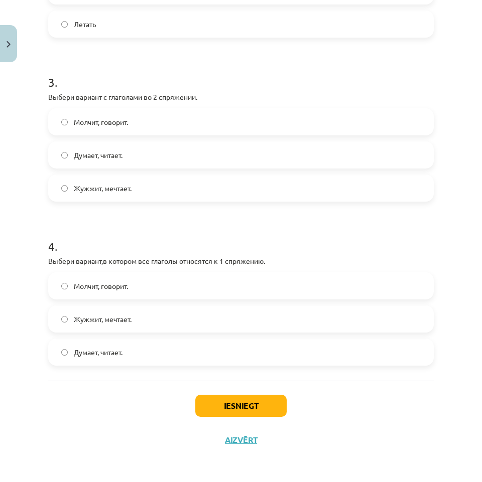
click at [135, 341] on label "Думает, читает." at bounding box center [240, 352] width 383 height 25
click at [253, 419] on div "Iesniegt Aizvērt" at bounding box center [240, 416] width 385 height 70
click at [247, 406] on button "Iesniegt" at bounding box center [240, 406] width 91 height 22
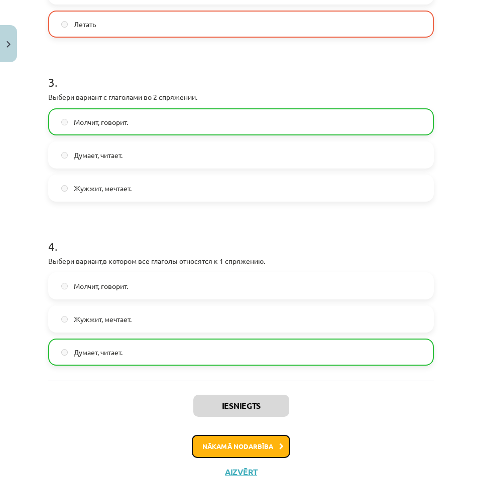
click at [254, 450] on button "Nākamā nodarbība" at bounding box center [241, 446] width 98 height 23
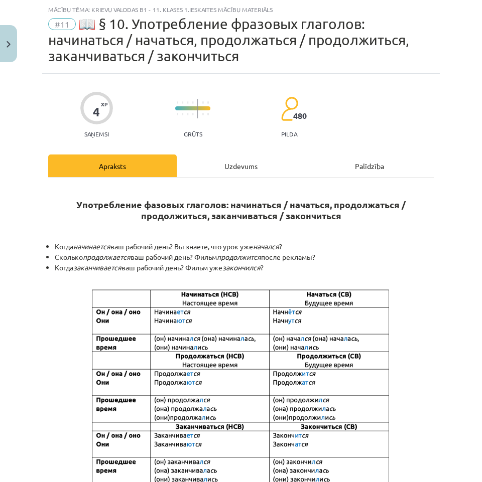
click at [220, 166] on div "Uzdevums" at bounding box center [241, 166] width 128 height 23
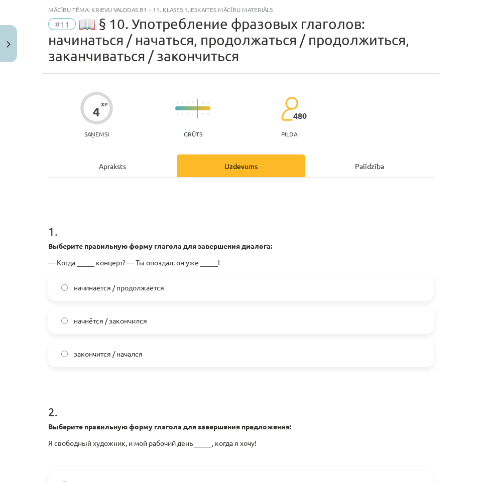
scroll to position [125, 0]
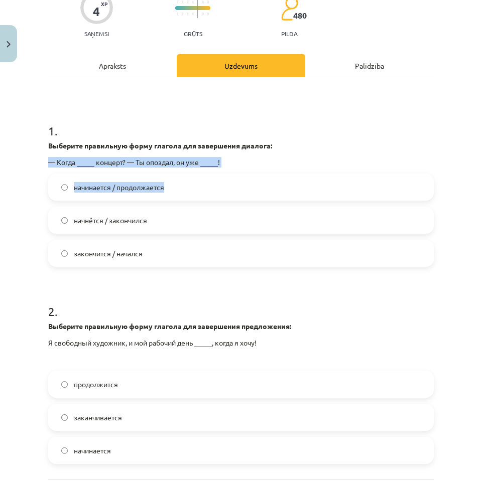
drag, startPoint x: 28, startPoint y: 158, endPoint x: 216, endPoint y: 185, distance: 189.7
click at [228, 186] on div "Mācību tēma: Krievu valodas b1 - 11. klases 1.ieskaites mācību materiāls #11 📖 …" at bounding box center [241, 241] width 482 height 482
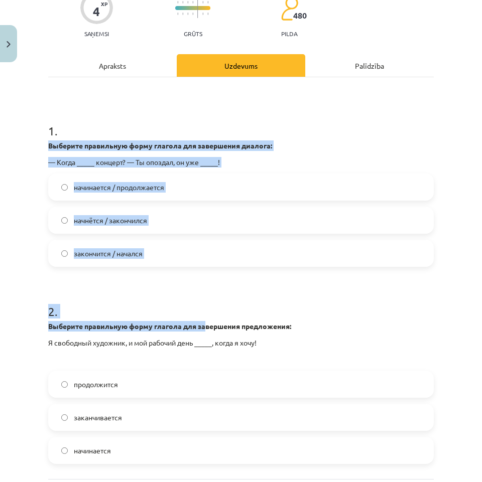
scroll to position [224, 0]
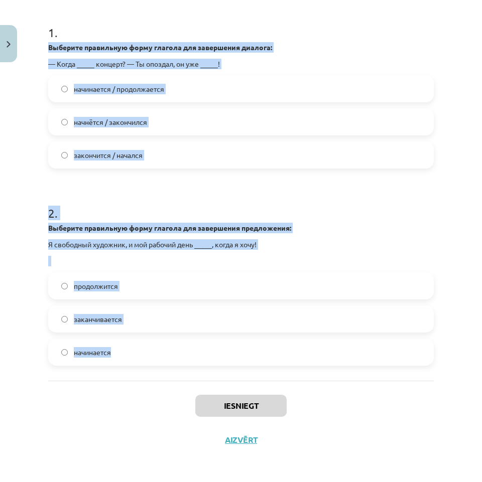
drag, startPoint x: 3, startPoint y: 139, endPoint x: 186, endPoint y: 344, distance: 274.6
click at [186, 344] on div "Mācību tēma: Krievu valodas b1 - 11. klases 1.ieskaites mācību materiāls #11 📖 …" at bounding box center [241, 241] width 482 height 482
click at [230, 96] on label "начинается / продолжается" at bounding box center [240, 88] width 383 height 25
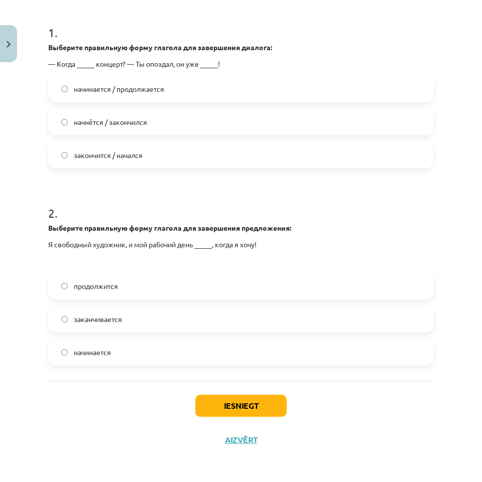
click at [122, 125] on span "начнётся / закончился" at bounding box center [110, 122] width 73 height 11
click at [119, 322] on span "заканчивается" at bounding box center [98, 319] width 48 height 11
click at [233, 412] on button "Iesniegt" at bounding box center [240, 406] width 91 height 22
click at [482, 198] on html "0 Dāvanas 1506 mP 0 xp [PERSON_NAME] Sākums Aktuāli Kā mācīties [PERSON_NAME] K…" at bounding box center [241, 241] width 482 height 482
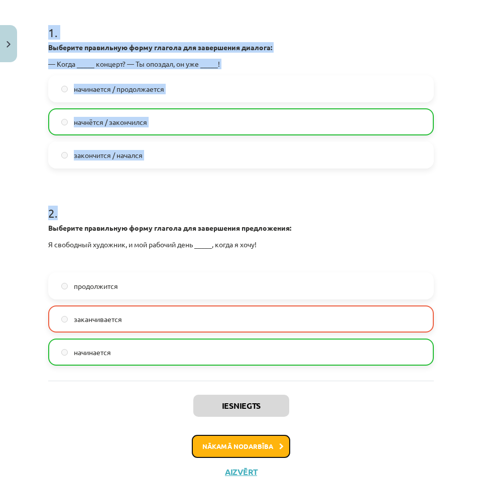
click at [269, 450] on button "Nākamā nodarbība" at bounding box center [241, 446] width 98 height 23
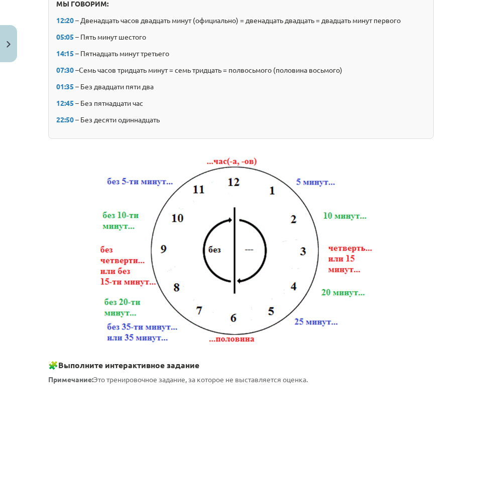
scroll to position [25, 0]
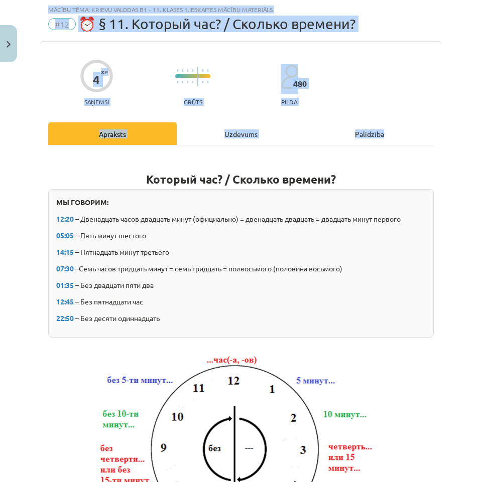
click at [382, 91] on div "4 XP Saņemsi Grūts 480 pilda" at bounding box center [240, 80] width 385 height 52
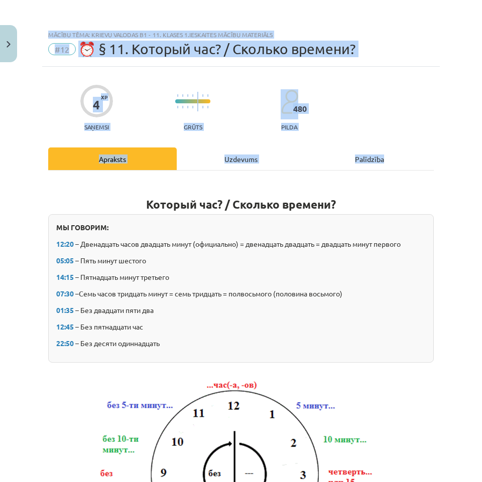
click at [462, 118] on div "Mācību tēma: Krievu valodas b1 - 11. klases 1.ieskaites mācību materiāls #12 ⏰ …" at bounding box center [241, 241] width 482 height 482
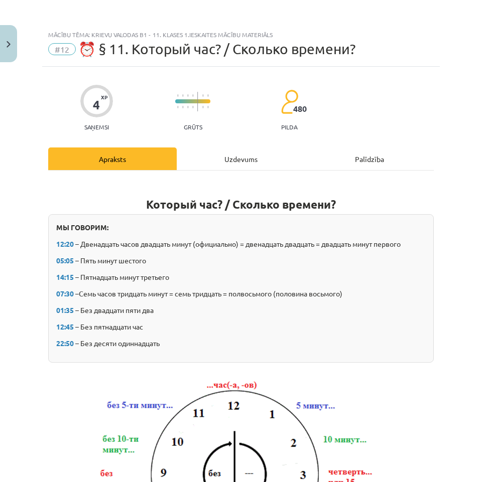
click at [265, 161] on div "Uzdevums" at bounding box center [241, 159] width 128 height 23
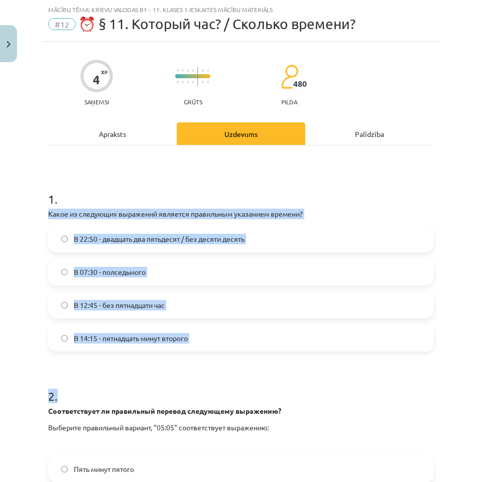
scroll to position [208, 0]
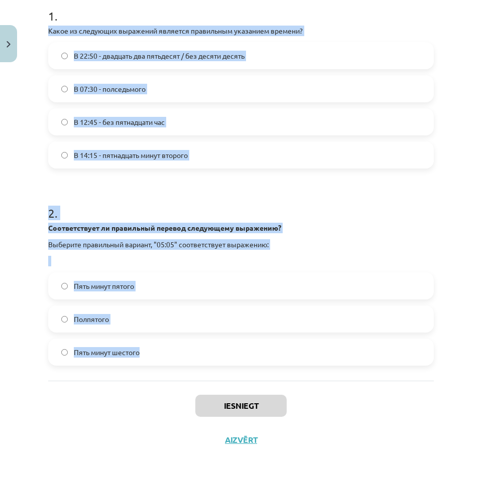
drag, startPoint x: 20, startPoint y: 213, endPoint x: 263, endPoint y: 362, distance: 285.4
click at [263, 362] on div "Mācību tēma: Krievu valodas b1 - 11. klases 1.ieskaites mācību materiāls #12 ⏰ …" at bounding box center [241, 241] width 482 height 482
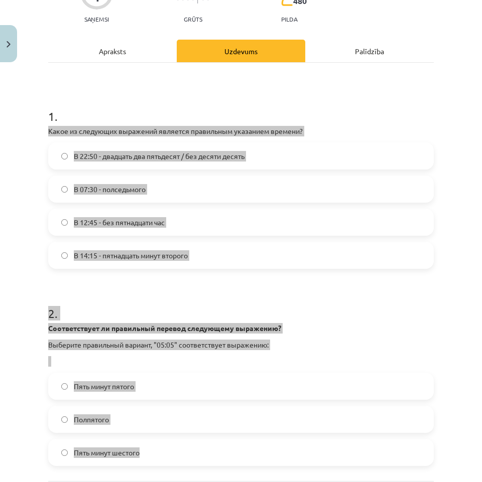
scroll to position [0, 0]
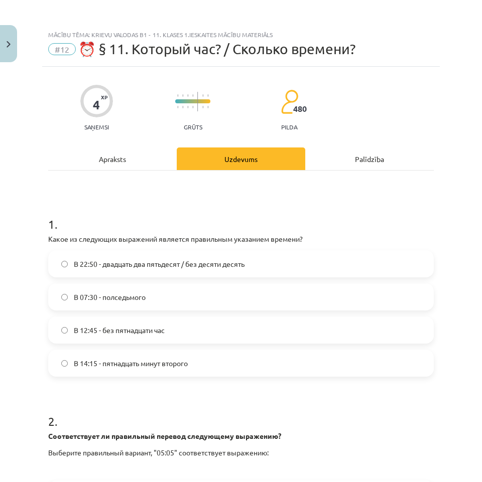
drag, startPoint x: 1, startPoint y: 192, endPoint x: 7, endPoint y: 195, distance: 6.3
click at [5, 194] on div "Mācību tēma: Krievu valodas b1 - 11. klases 1.ieskaites mācību materiāls #12 ⏰ …" at bounding box center [241, 241] width 482 height 482
click at [166, 262] on span "В 22:50 - двадцать два пятьдесят / без десяти десять" at bounding box center [159, 264] width 171 height 11
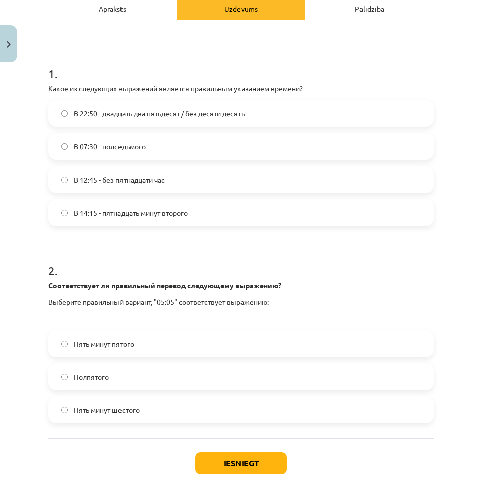
scroll to position [100, 0]
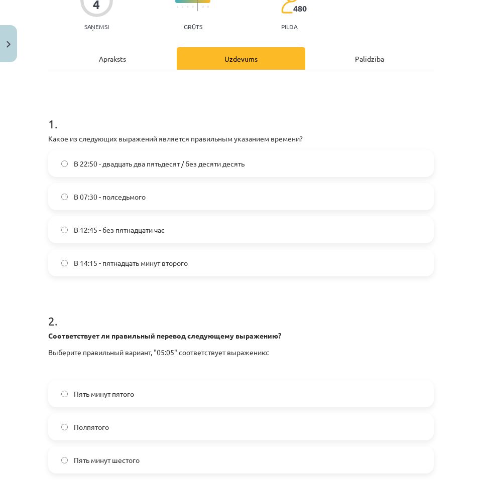
click at [126, 264] on span "В 14:15 - пятнадцать минут второго" at bounding box center [131, 263] width 114 height 11
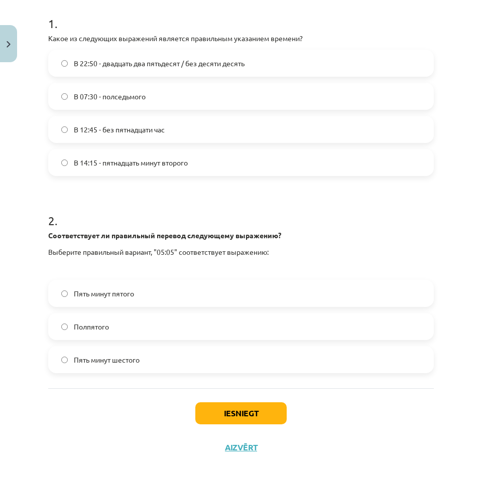
click at [155, 290] on label "Пять минут пятого" at bounding box center [240, 293] width 383 height 25
click at [253, 416] on button "Iesniegt" at bounding box center [240, 413] width 91 height 22
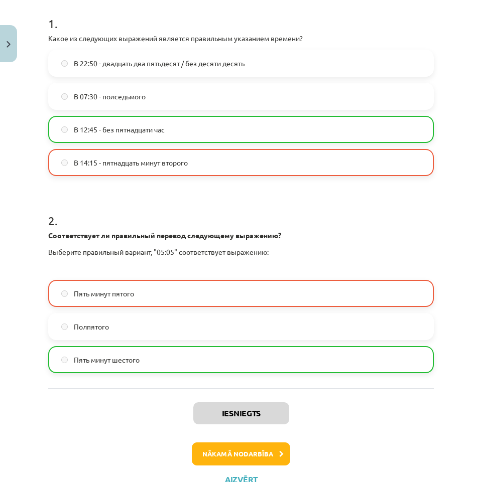
scroll to position [240, 0]
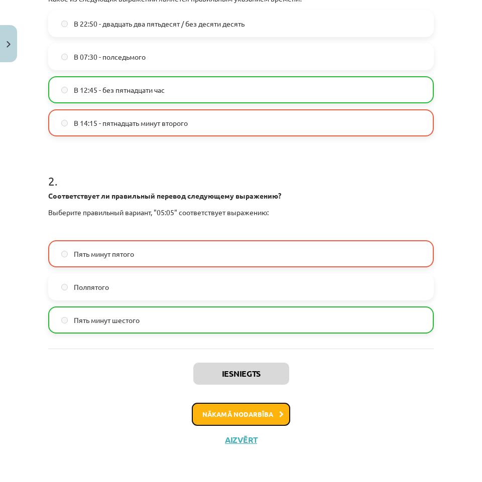
click at [235, 421] on button "Nākamā nodarbība" at bounding box center [241, 414] width 98 height 23
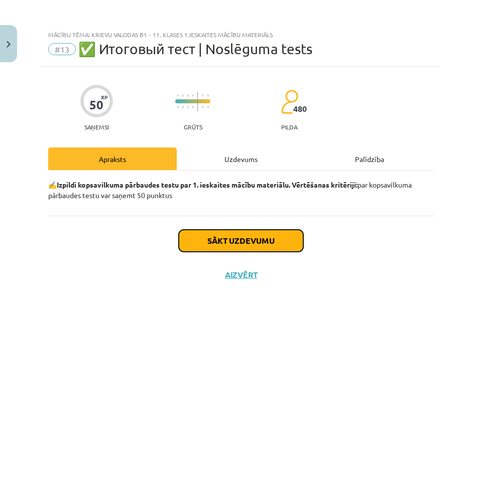
click at [252, 244] on button "Sākt uzdevumu" at bounding box center [241, 241] width 124 height 22
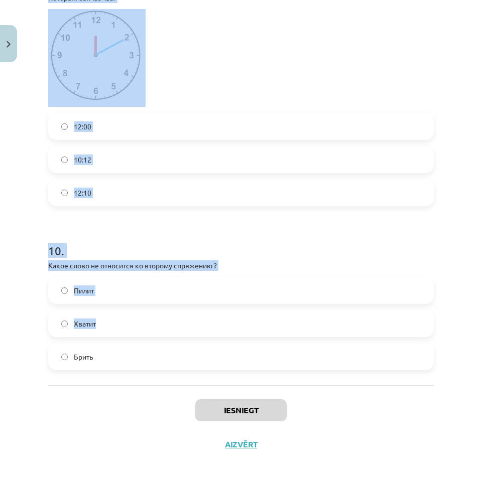
scroll to position [1861, 0]
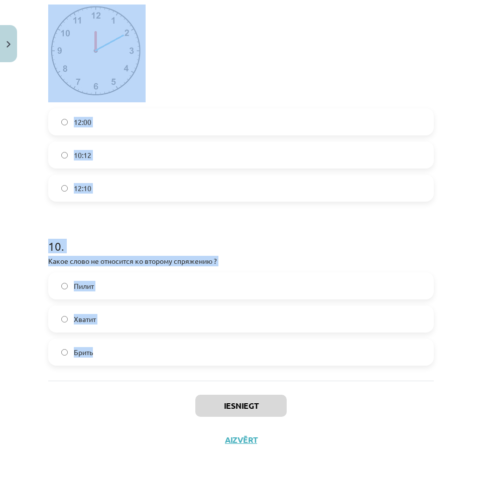
drag, startPoint x: 111, startPoint y: 249, endPoint x: 253, endPoint y: 352, distance: 175.3
click at [253, 352] on div "Mācību tēma: Krievu valodas b1 - 11. klases 1.ieskaites mācību materiāls #13 ✅ …" at bounding box center [241, 241] width 482 height 482
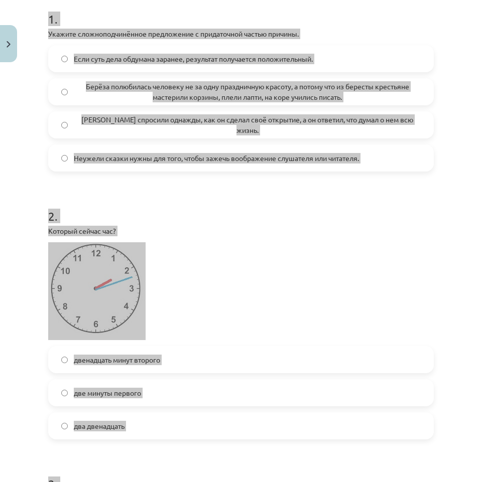
scroll to position [0, 0]
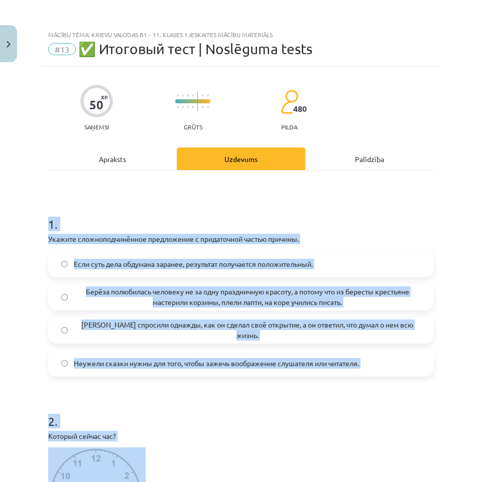
click at [18, 250] on div "Mācību tēma: Krievu valodas b1 - 11. klases 1.ieskaites mācību materiāls #13 ✅ …" at bounding box center [241, 241] width 482 height 482
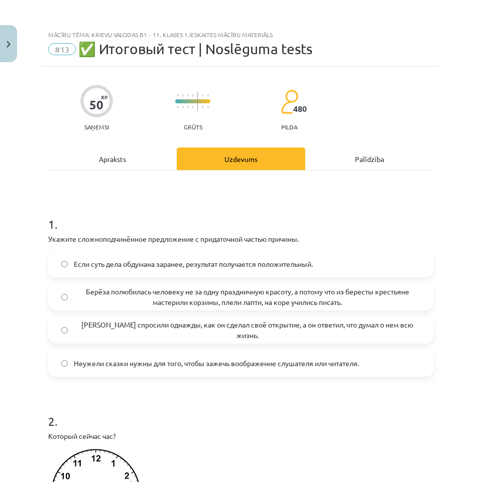
click at [365, 303] on span "Берёза полюбилась человеку не за одну праздничную красоту, а потому что из бере…" at bounding box center [247, 297] width 347 height 21
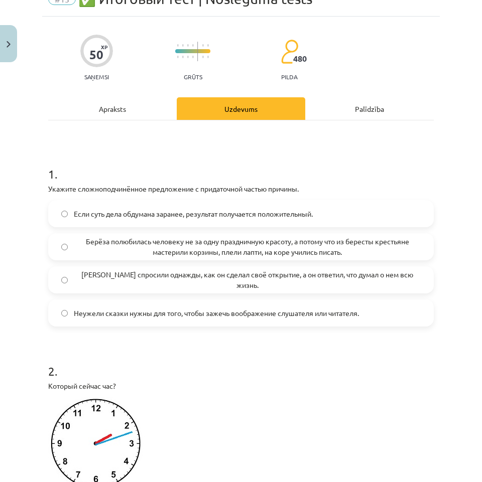
scroll to position [201, 0]
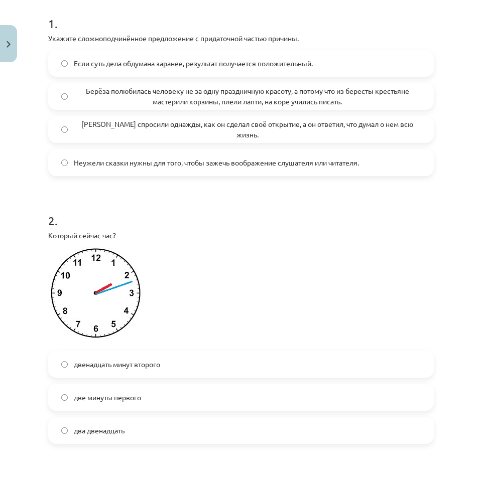
click at [148, 365] on span "двенадцать минут второго" at bounding box center [117, 364] width 86 height 11
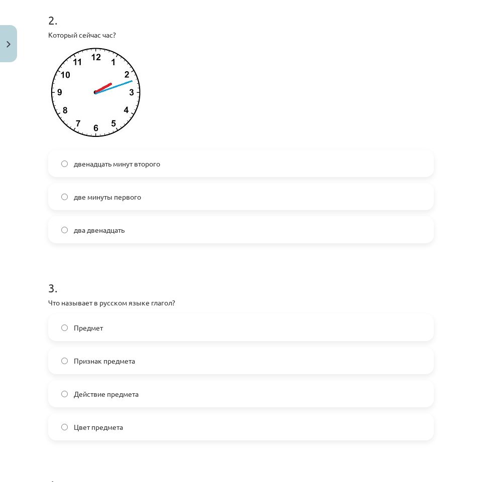
click at [147, 366] on label "Признак предмета" at bounding box center [240, 360] width 383 height 25
click at [71, 394] on label "Действие предмета" at bounding box center [240, 393] width 383 height 25
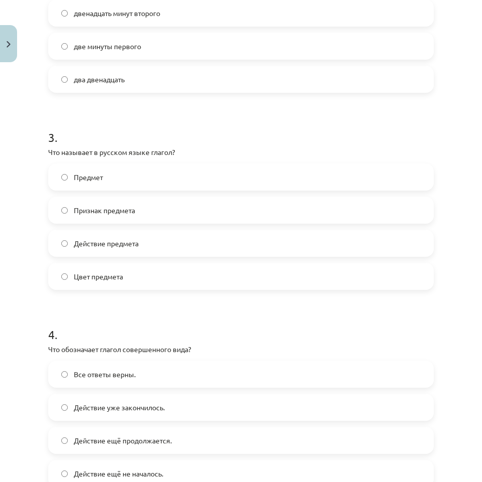
scroll to position [602, 0]
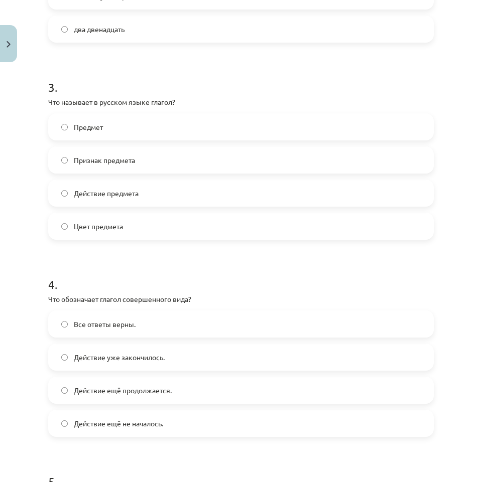
click at [209, 361] on label "Действие уже закончилось." at bounding box center [240, 357] width 383 height 25
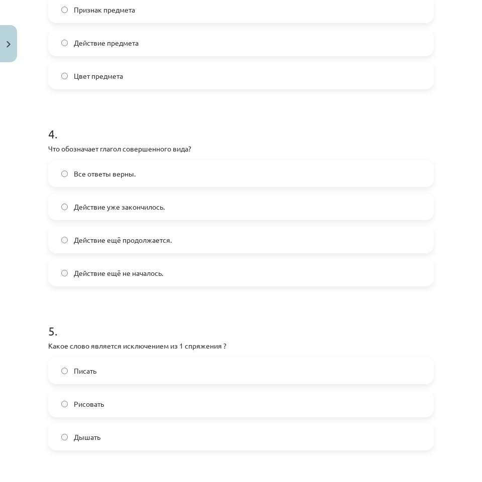
scroll to position [803, 0]
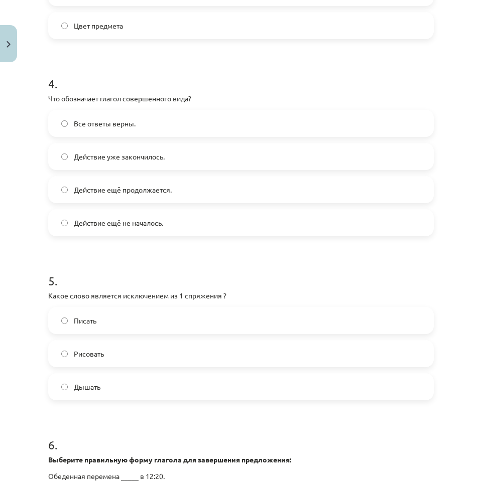
click at [152, 388] on label "Дышать" at bounding box center [240, 386] width 383 height 25
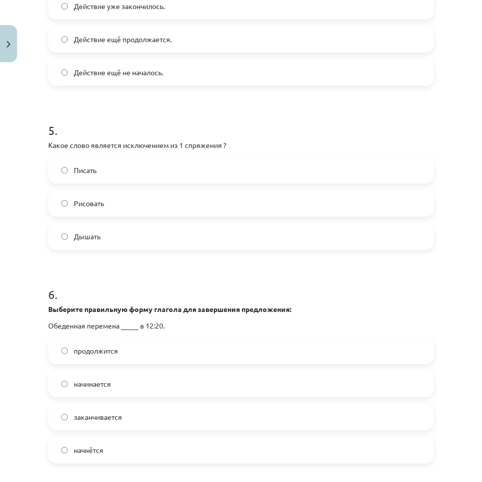
scroll to position [1004, 0]
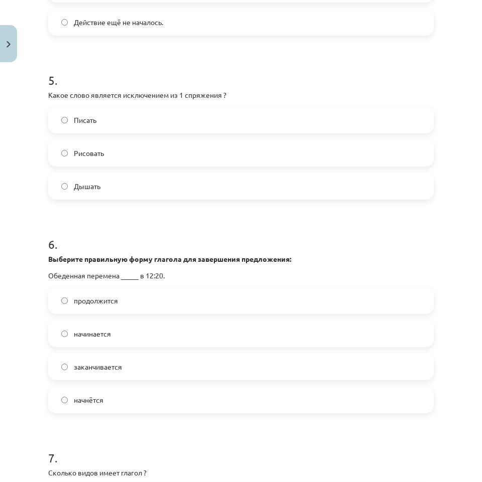
click at [109, 335] on span "начинается" at bounding box center [92, 334] width 37 height 11
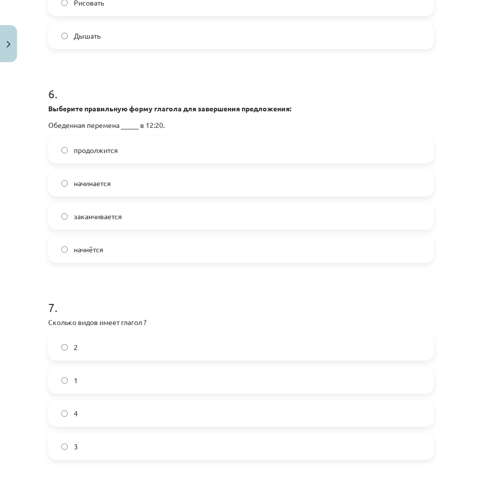
scroll to position [1204, 0]
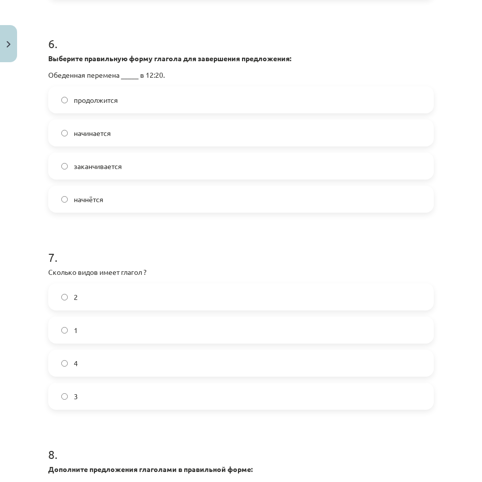
click at [110, 302] on label "2" at bounding box center [240, 296] width 383 height 25
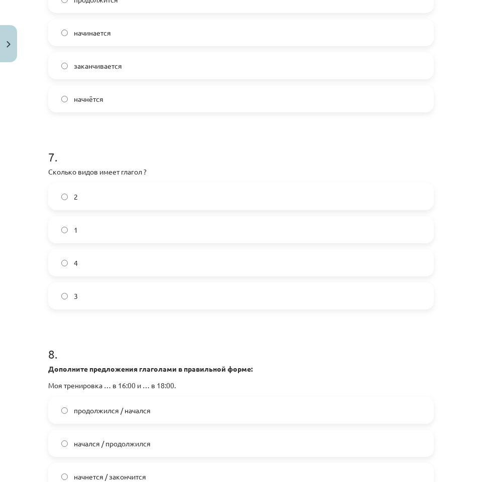
scroll to position [1355, 0]
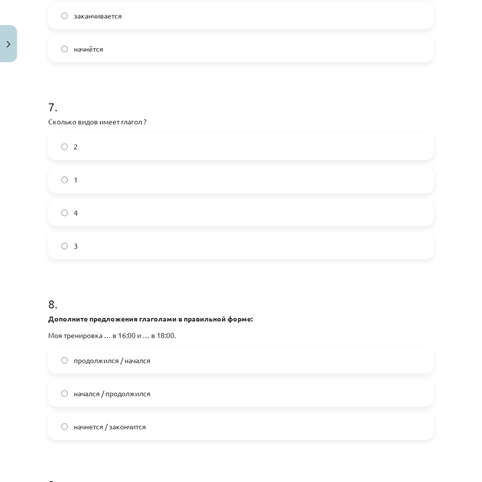
click at [180, 361] on label "продолжился / начался" at bounding box center [240, 360] width 383 height 25
click at [174, 424] on label "начнется / закончится" at bounding box center [240, 426] width 383 height 25
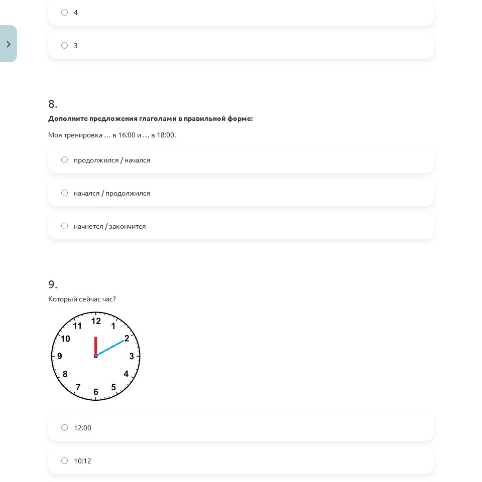
scroll to position [1606, 0]
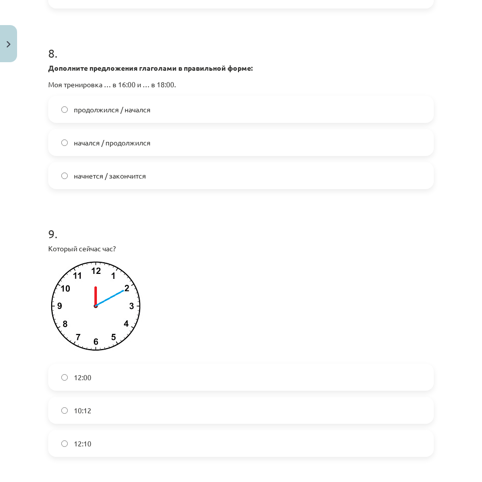
click at [108, 376] on label "12:00" at bounding box center [240, 377] width 383 height 25
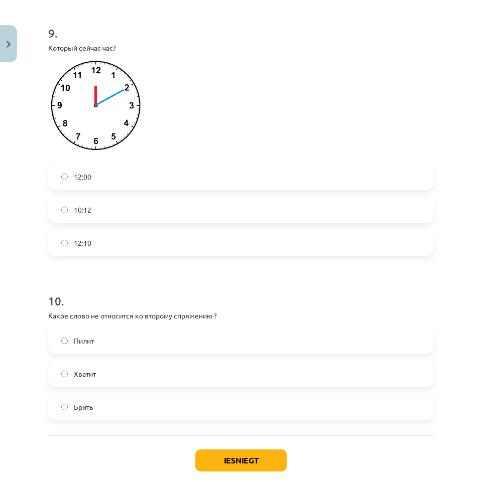
scroll to position [1857, 0]
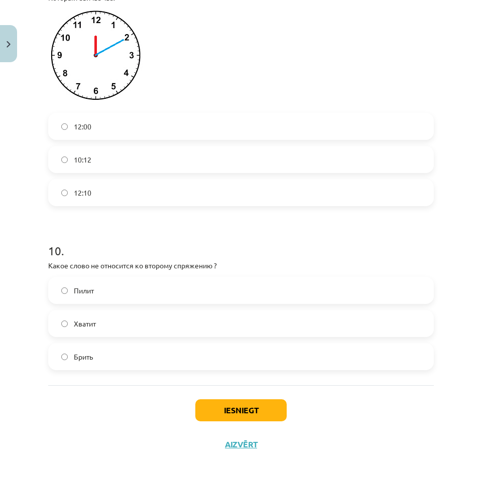
click at [90, 358] on span "Брить" at bounding box center [83, 357] width 19 height 11
click at [242, 422] on div "Iesniegt Aizvērt" at bounding box center [240, 420] width 385 height 70
click at [243, 416] on button "Iesniegt" at bounding box center [240, 410] width 91 height 22
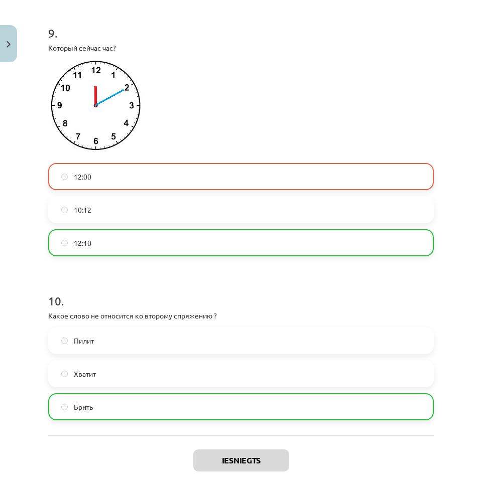
scroll to position [1893, 0]
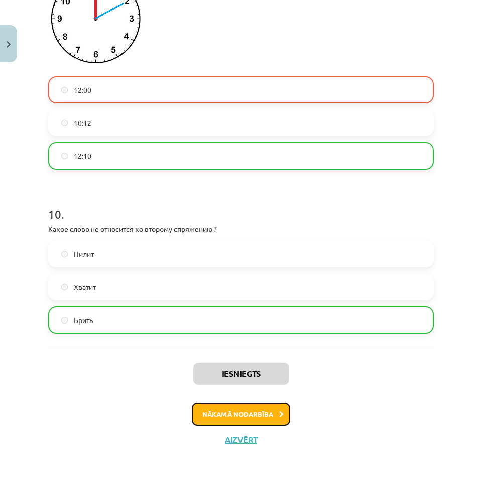
click at [265, 405] on button "Nākamā nodarbība" at bounding box center [241, 414] width 98 height 23
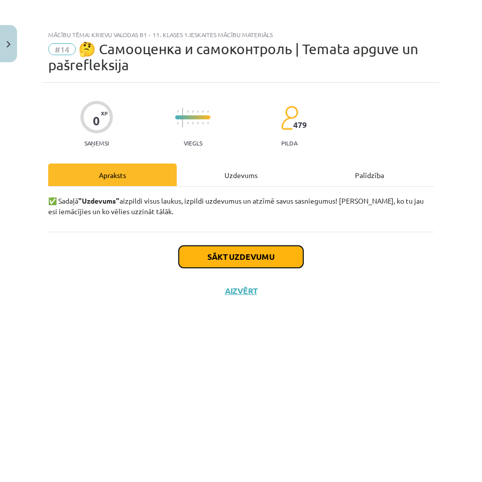
click at [238, 255] on button "Sākt uzdevumu" at bounding box center [241, 257] width 124 height 22
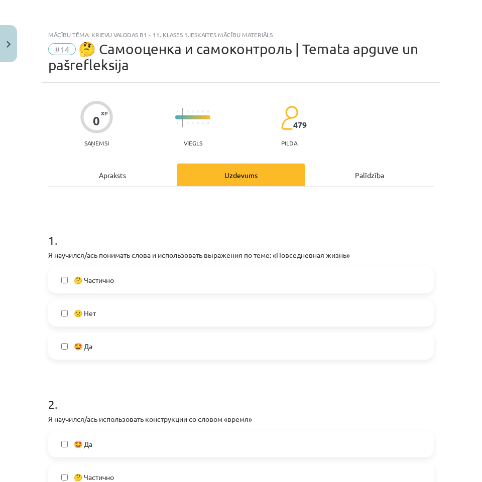
click at [129, 286] on label "🤔 Частично" at bounding box center [240, 279] width 383 height 25
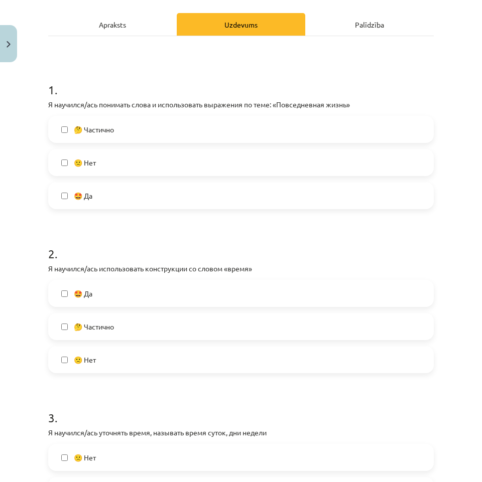
click at [130, 333] on label "🤔 Частично" at bounding box center [240, 326] width 383 height 25
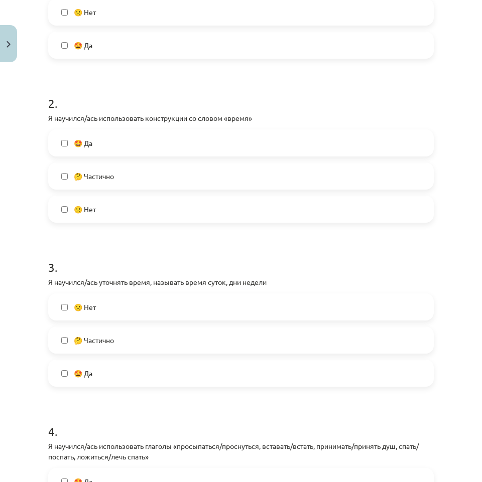
click at [130, 344] on label "🤔 Частично" at bounding box center [240, 340] width 383 height 25
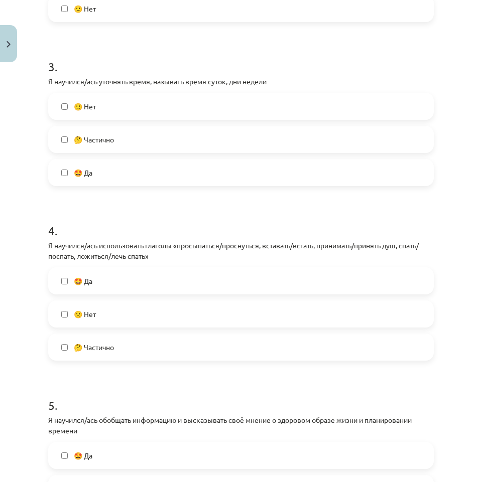
click at [119, 351] on label "🤔 Частично" at bounding box center [240, 347] width 383 height 25
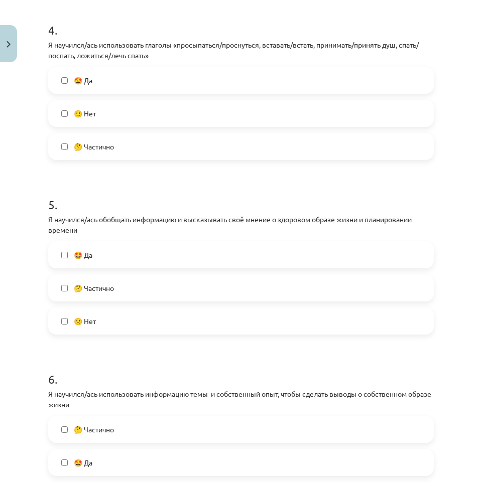
click at [128, 284] on label "🤔 Частично" at bounding box center [240, 287] width 383 height 25
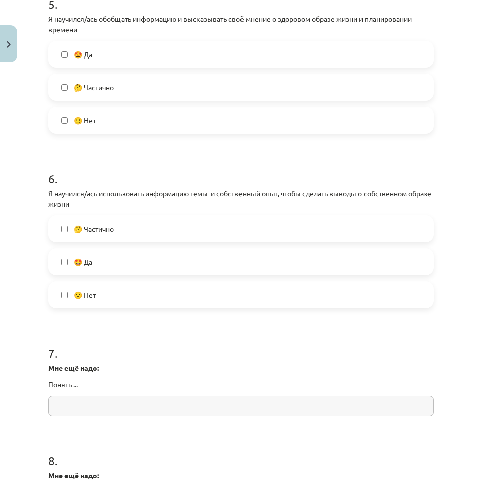
click at [119, 226] on label "🤔 Частично" at bounding box center [240, 228] width 383 height 25
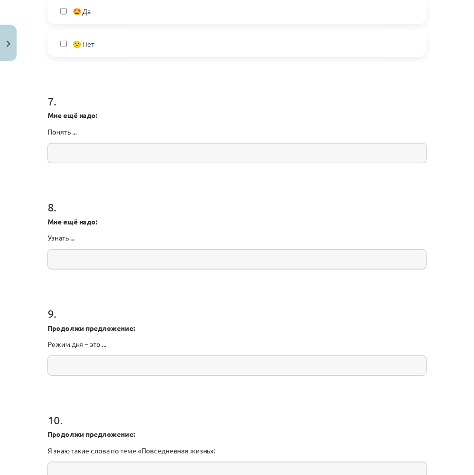
scroll to position [1271, 0]
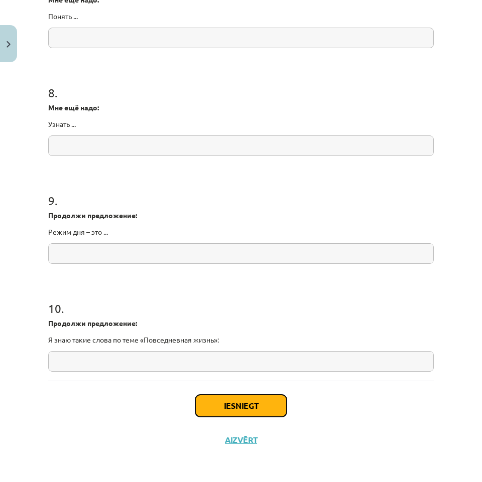
click at [256, 408] on button "Iesniegt" at bounding box center [240, 406] width 91 height 22
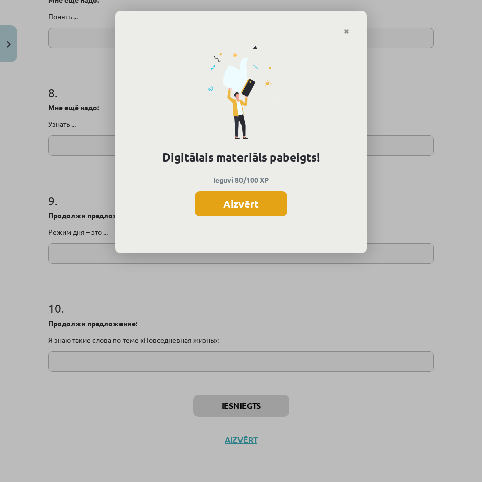
click at [271, 198] on button "Aizvērt" at bounding box center [241, 203] width 92 height 25
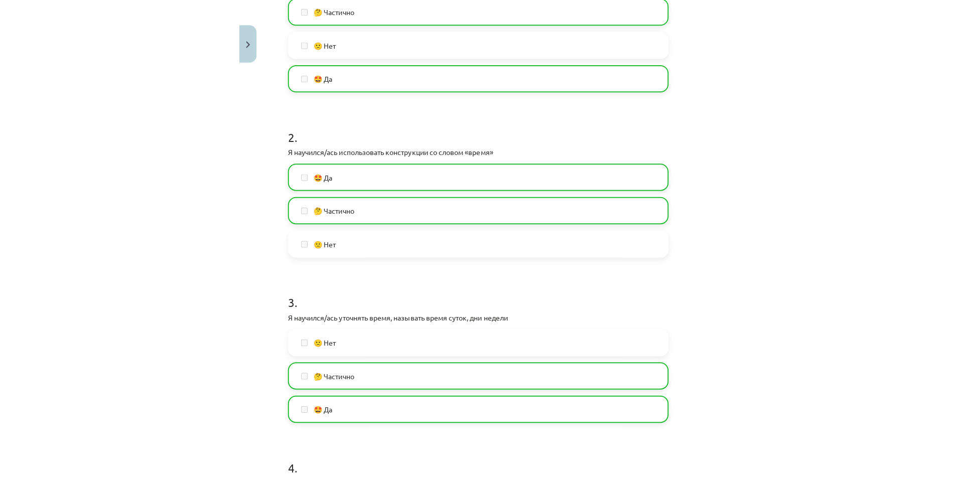
scroll to position [0, 0]
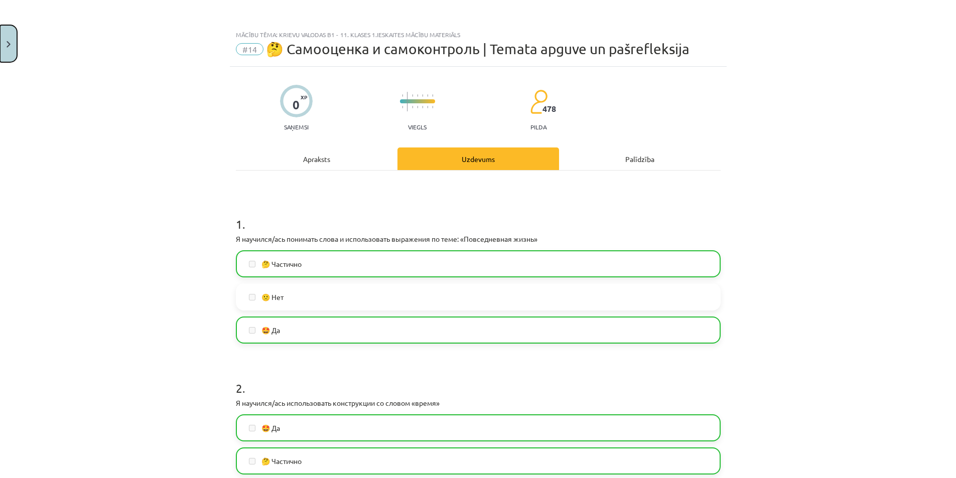
click at [5, 33] on button "Close" at bounding box center [8, 43] width 17 height 37
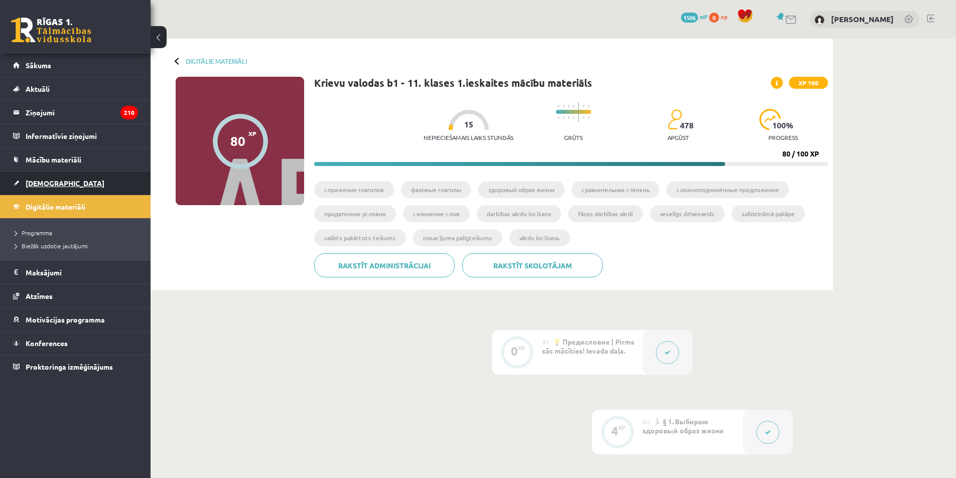
click at [32, 185] on span "[DEMOGRAPHIC_DATA]" at bounding box center [65, 183] width 79 height 9
